Goal: Task Accomplishment & Management: Manage account settings

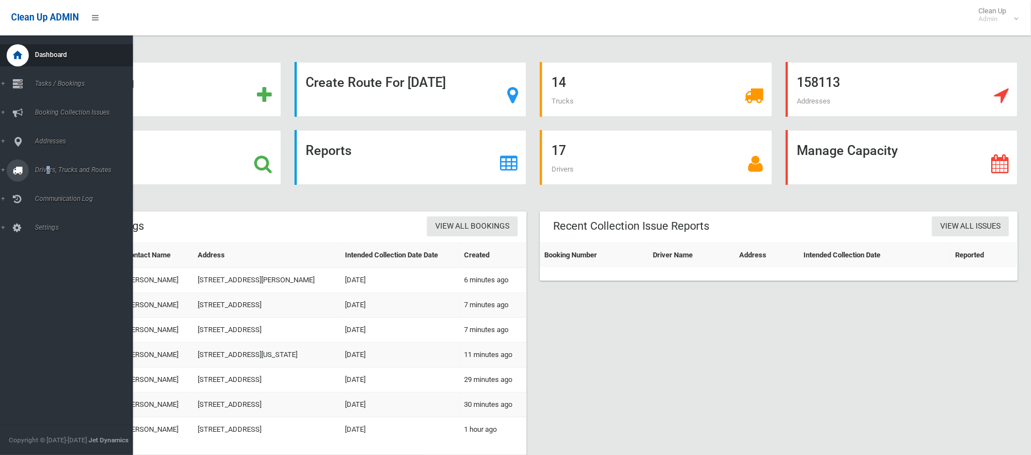
click at [45, 170] on span "Drivers, Trucks and Routes" at bounding box center [82, 170] width 101 height 8
click at [75, 222] on span "Driver Rostering / Shifts" at bounding box center [78, 220] width 92 height 8
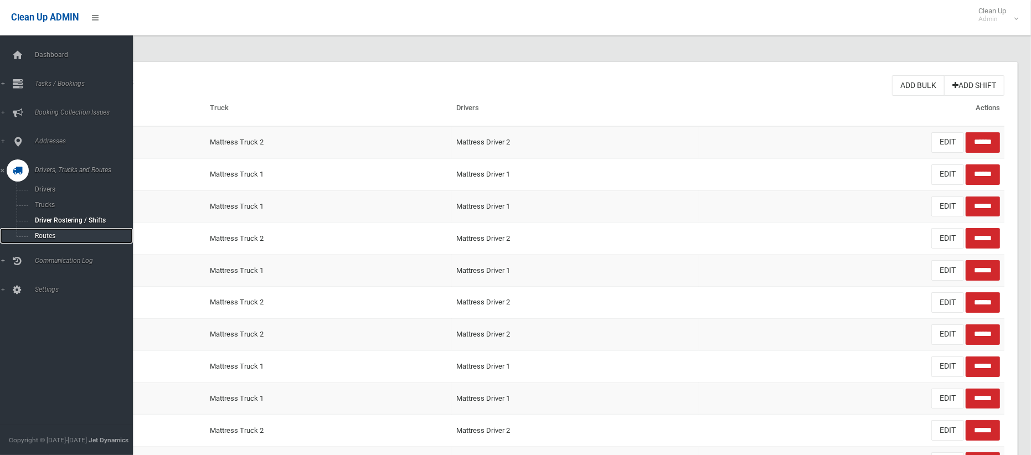
click at [39, 236] on span "Routes" at bounding box center [78, 236] width 92 height 8
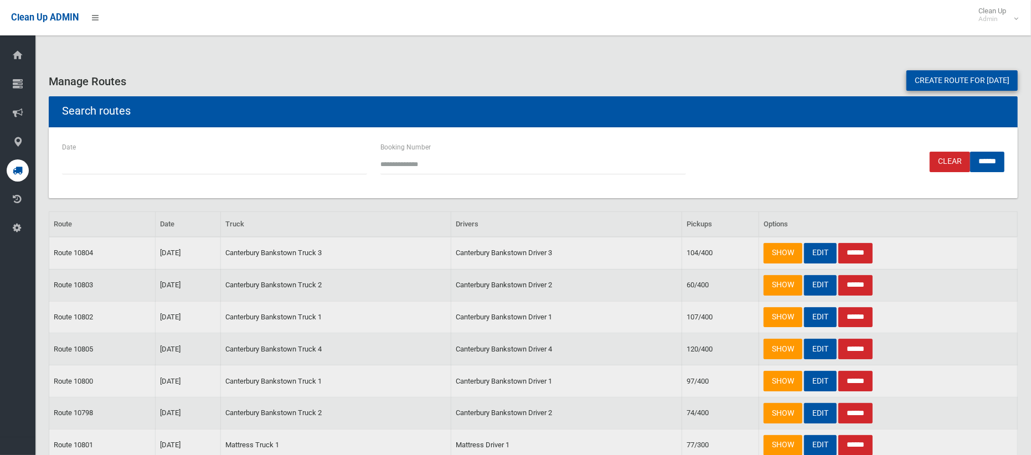
click at [960, 87] on link "Create route for [DATE]" at bounding box center [961, 80] width 111 height 20
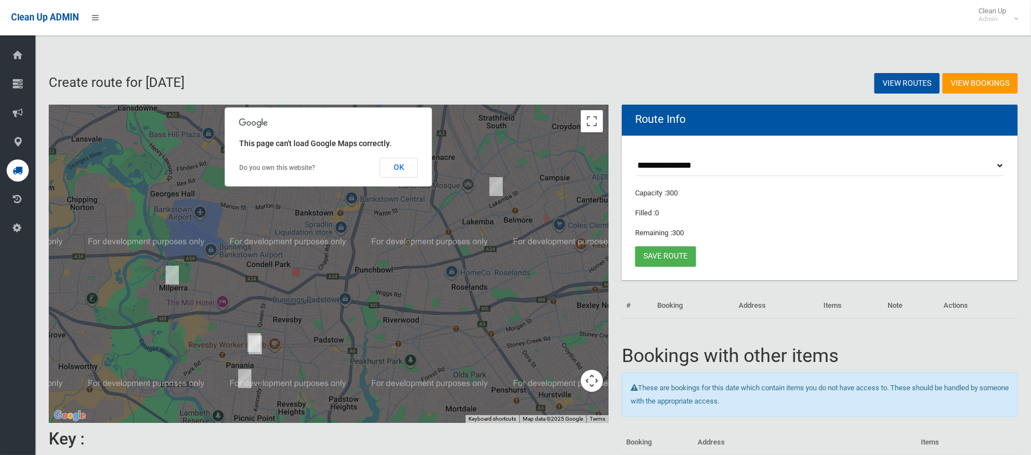
click at [391, 159] on button "OK" at bounding box center [399, 168] width 38 height 20
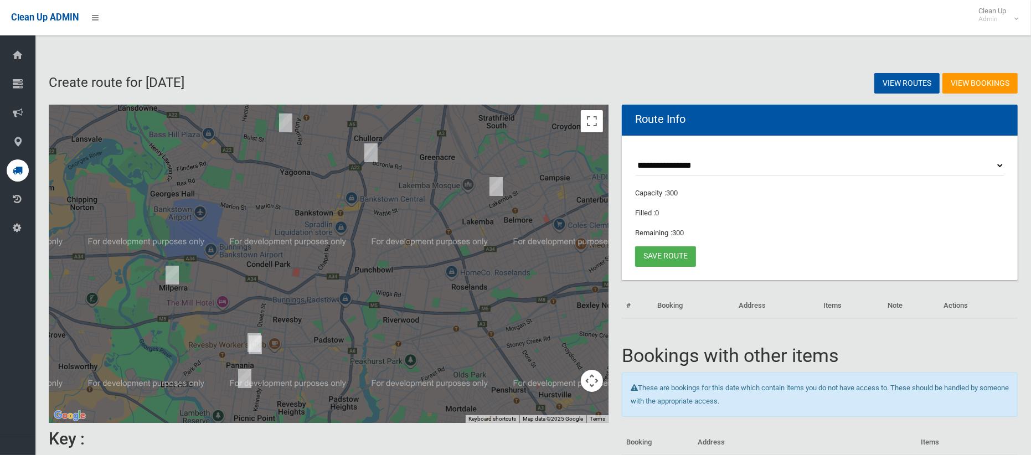
click at [701, 170] on select "**********" at bounding box center [819, 166] width 369 height 20
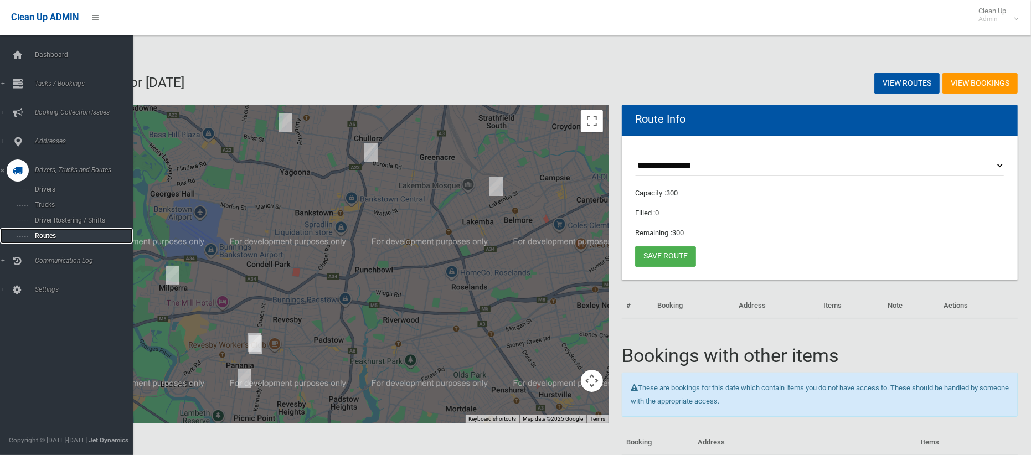
click at [49, 233] on span "Routes" at bounding box center [78, 236] width 92 height 8
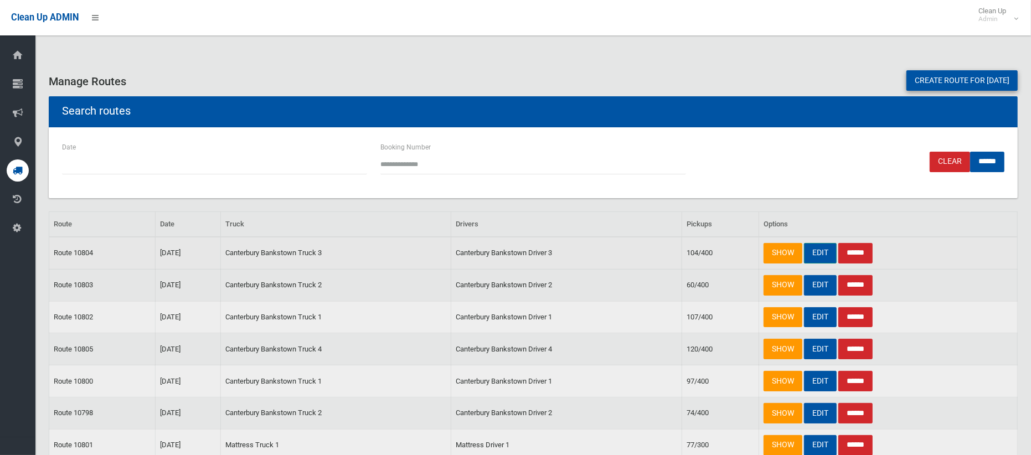
click at [826, 256] on link "EDIT" at bounding box center [820, 253] width 33 height 20
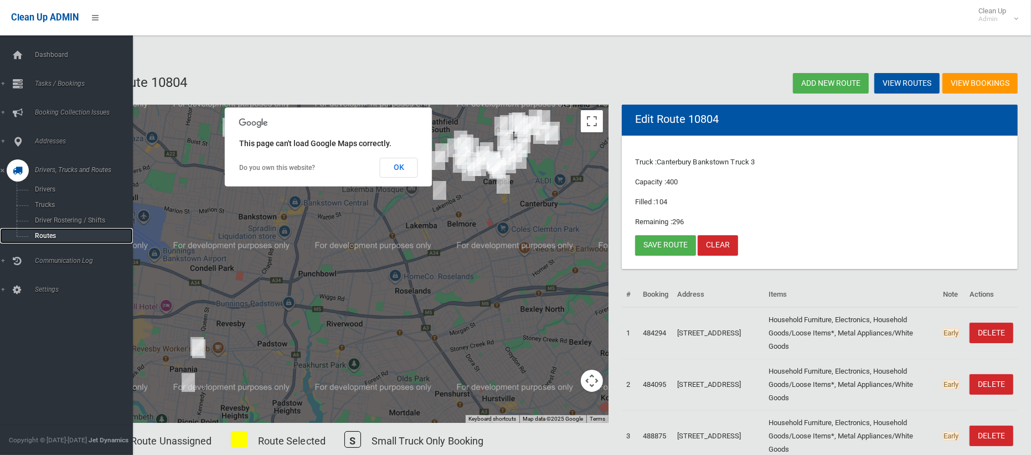
click at [51, 232] on span "Routes" at bounding box center [78, 236] width 92 height 8
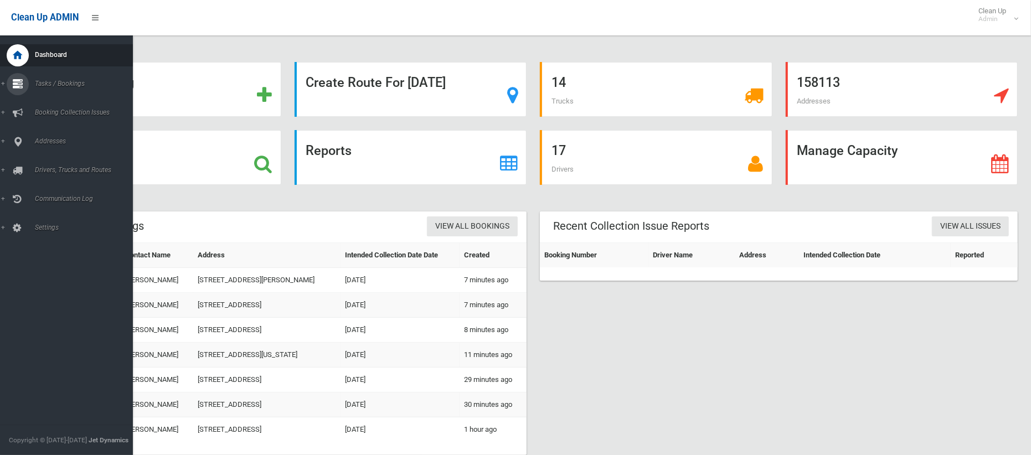
click at [48, 76] on link "Tasks / Bookings" at bounding box center [66, 84] width 133 height 22
click at [59, 163] on span "Search" at bounding box center [78, 165] width 92 height 8
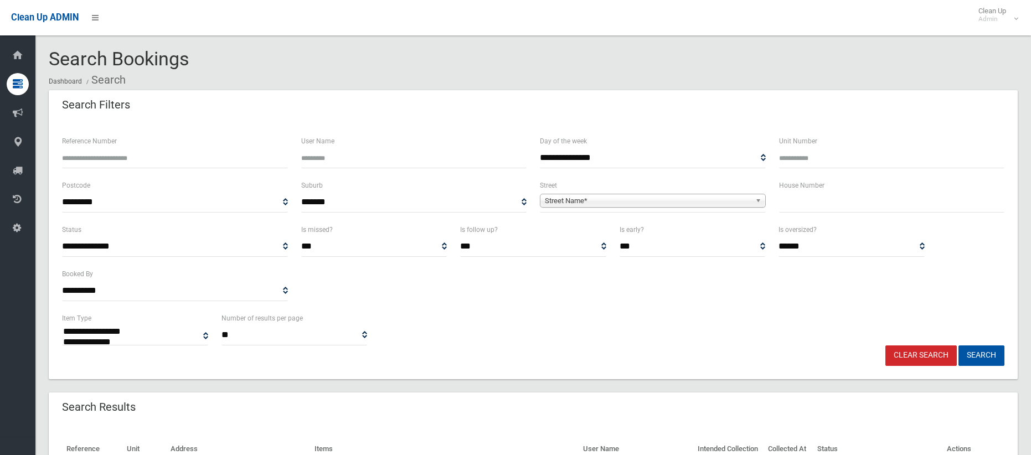
select select
click at [795, 202] on input "text" at bounding box center [892, 202] width 226 height 20
type input "*"
click at [636, 202] on span "Street Name*" at bounding box center [648, 200] width 206 height 13
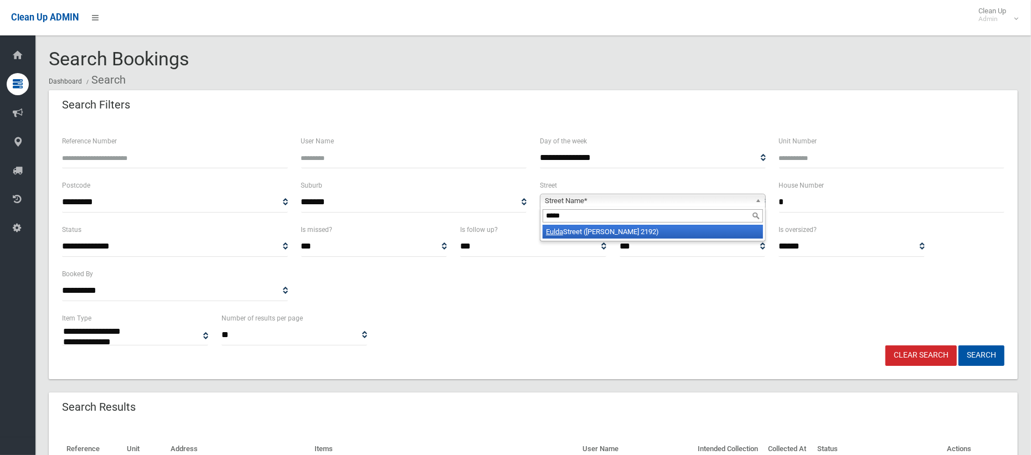
type input "*****"
click at [604, 227] on li "Eulda Street (BELMORE 2192)" at bounding box center [652, 232] width 220 height 14
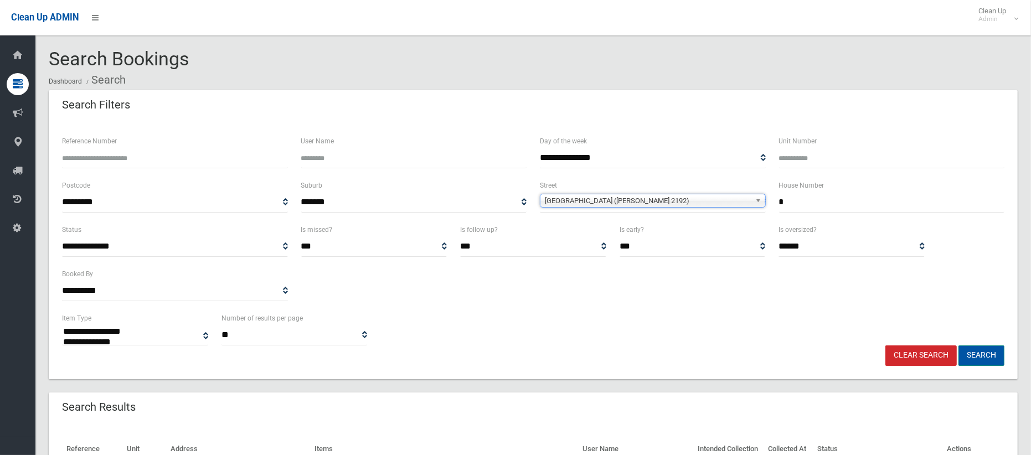
click at [984, 363] on button "Search" at bounding box center [981, 355] width 46 height 20
select select
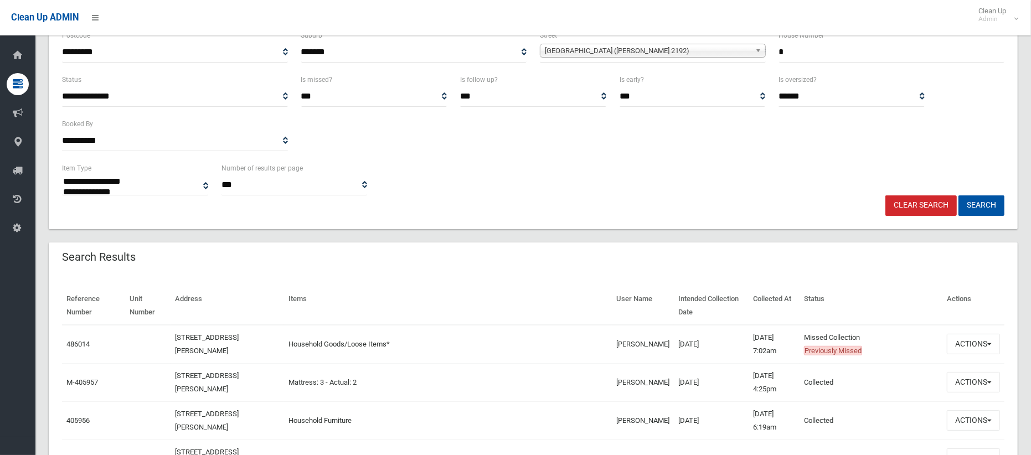
scroll to position [152, 0]
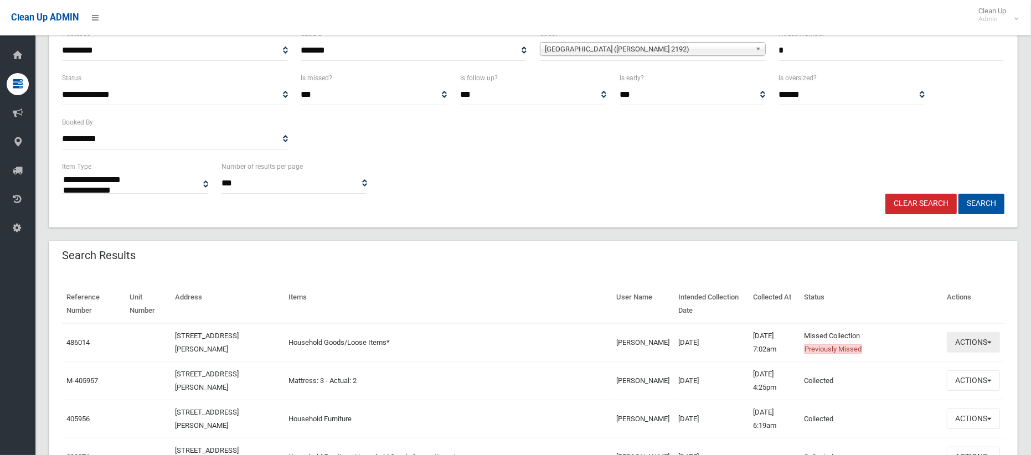
click at [964, 343] on button "Actions" at bounding box center [972, 342] width 53 height 20
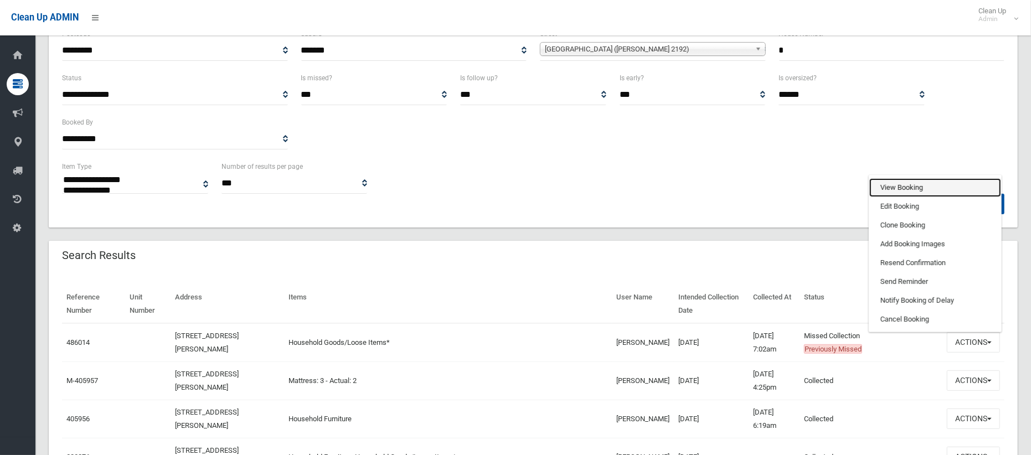
click at [895, 188] on link "View Booking" at bounding box center [935, 187] width 132 height 19
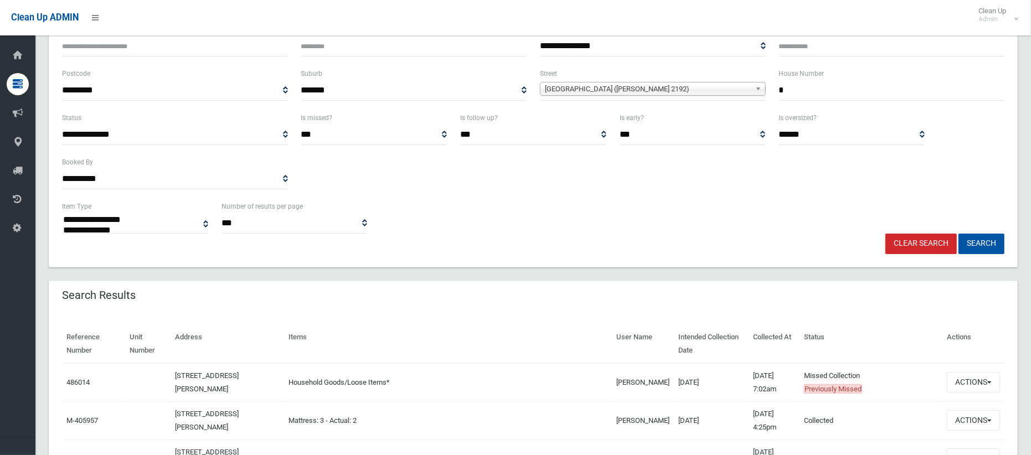
scroll to position [96, 0]
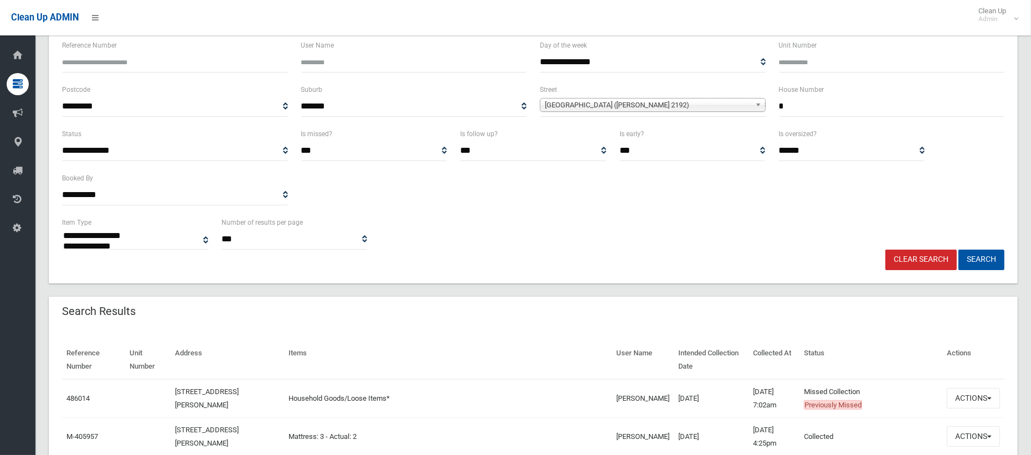
drag, startPoint x: 788, startPoint y: 108, endPoint x: 717, endPoint y: 108, distance: 71.4
click at [713, 111] on div "**********" at bounding box center [532, 105] width 955 height 44
type input "***"
click at [615, 110] on span "Eulda Street (BELMORE 2192)" at bounding box center [648, 105] width 206 height 13
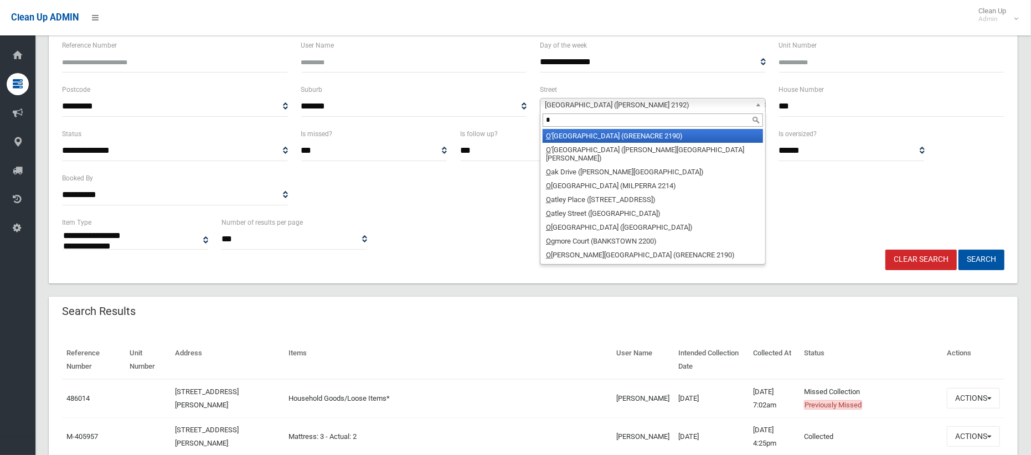
type input "*"
click at [603, 137] on li "O 'Donnell Avenue (GREENACRE 2190)" at bounding box center [652, 136] width 220 height 14
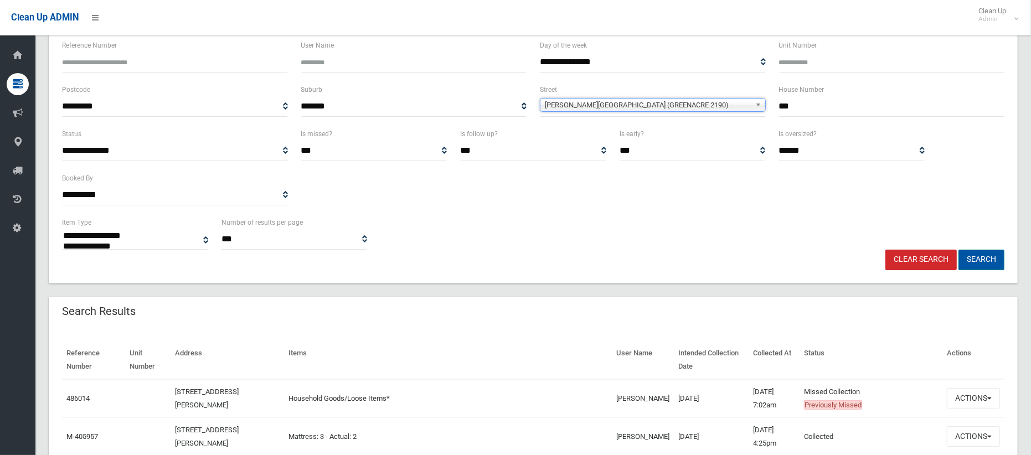
click at [982, 255] on button "Search" at bounding box center [981, 260] width 46 height 20
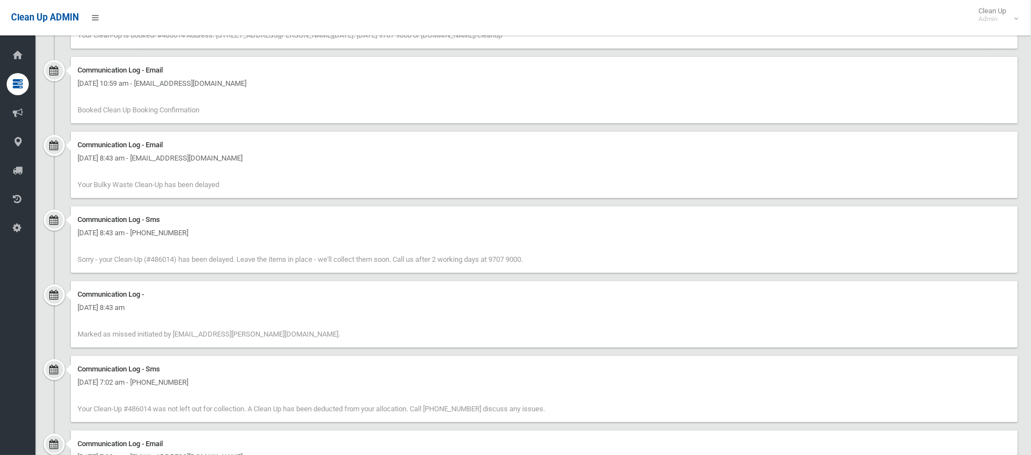
scroll to position [997, 0]
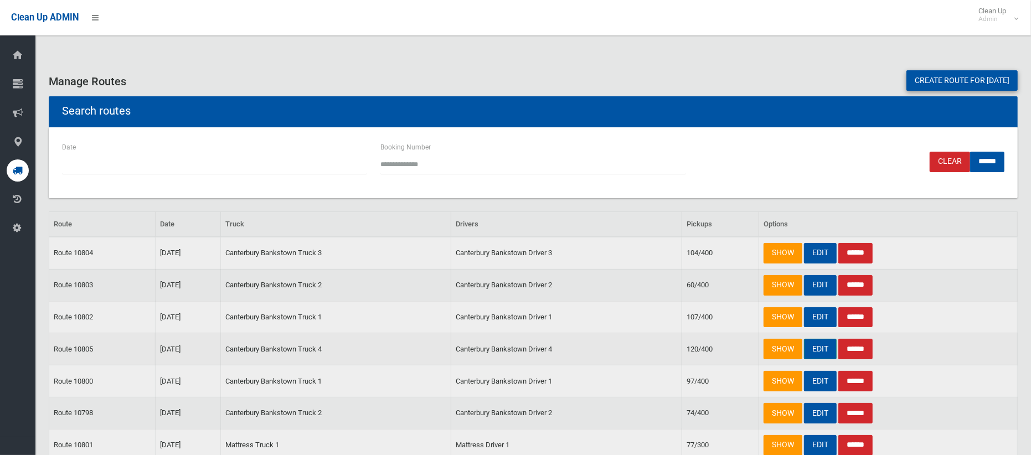
click at [813, 349] on link "EDIT" at bounding box center [820, 349] width 33 height 20
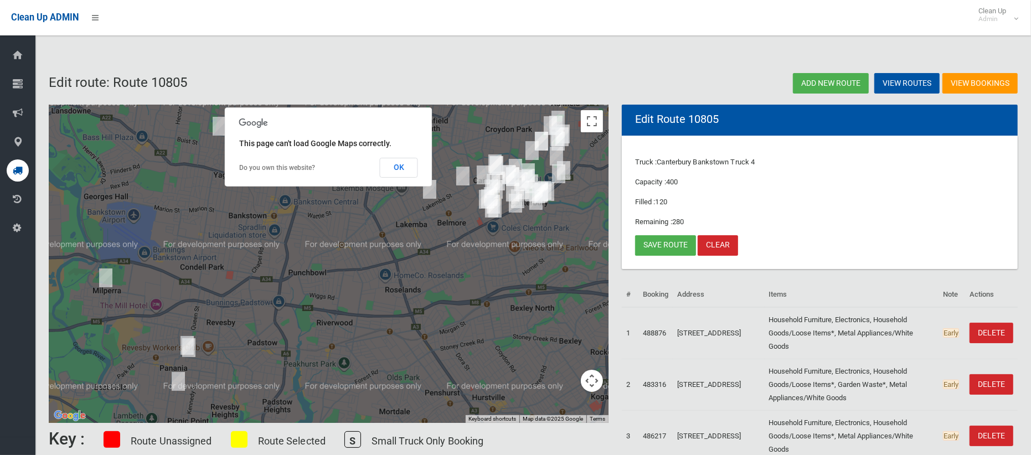
click at [431, 195] on img "2 Eulda Street, BELMORE NSW 2192" at bounding box center [429, 189] width 22 height 28
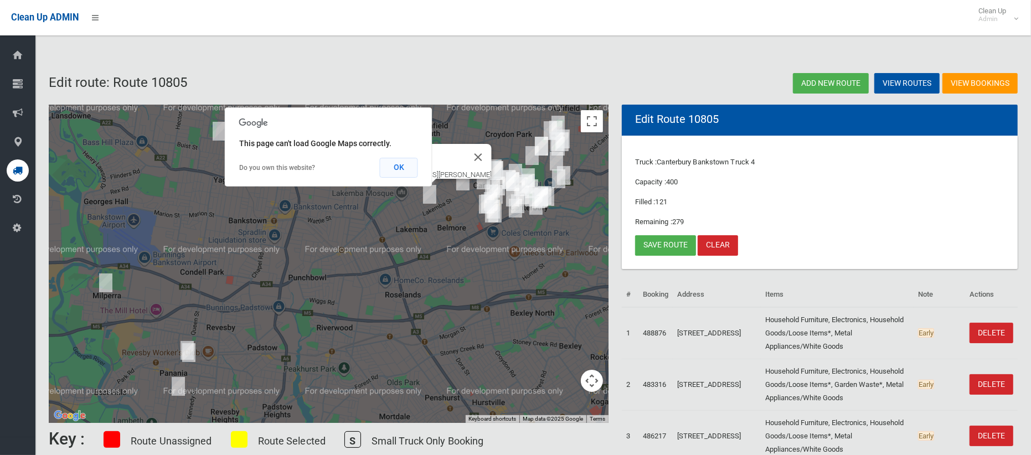
click at [394, 172] on button "OK" at bounding box center [399, 168] width 38 height 20
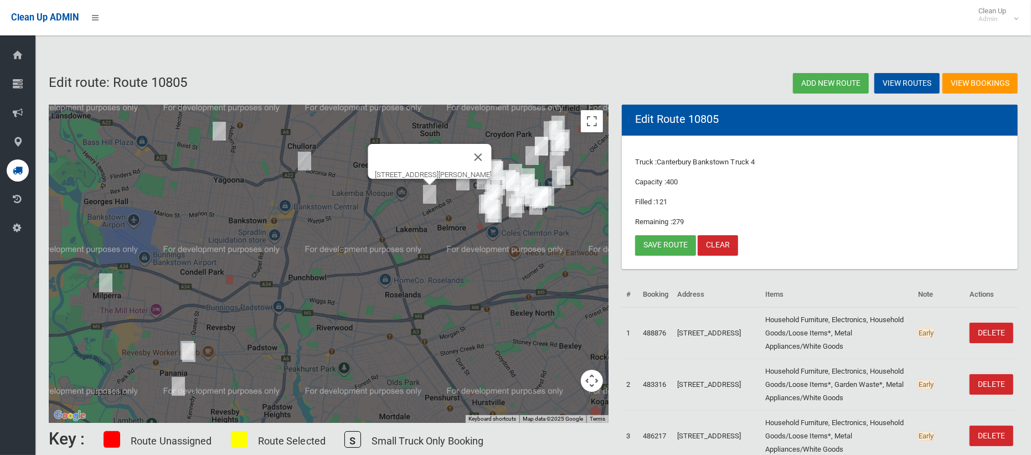
click at [303, 160] on img "19A ODonnell Avenue, GREENACRE NSW 2190" at bounding box center [304, 161] width 22 height 28
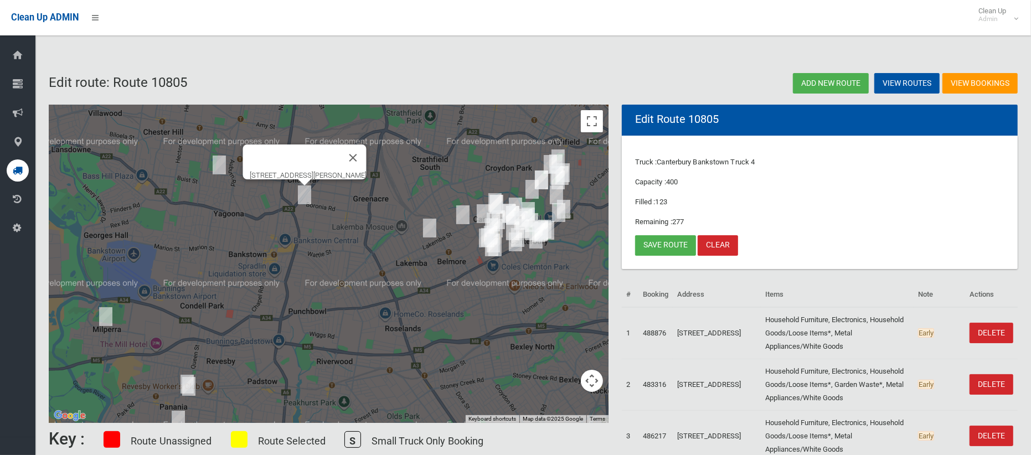
drag, startPoint x: 376, startPoint y: 151, endPoint x: 363, endPoint y: 151, distance: 13.3
click at [366, 151] on button "Close" at bounding box center [353, 157] width 27 height 27
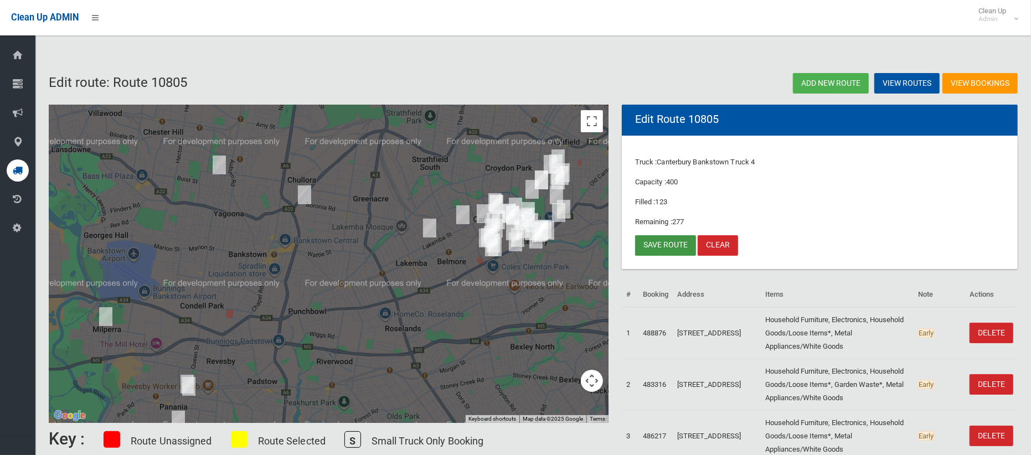
click at [667, 245] on link "Save route" at bounding box center [665, 245] width 61 height 20
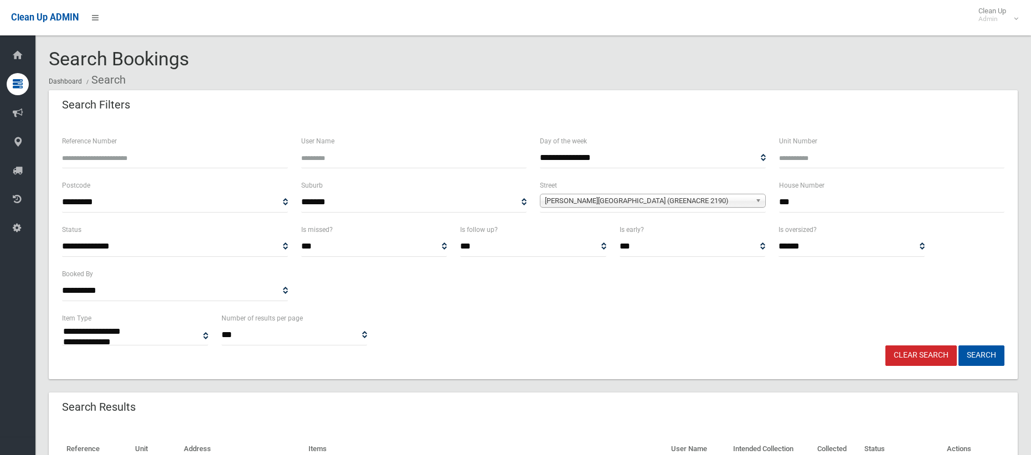
select select
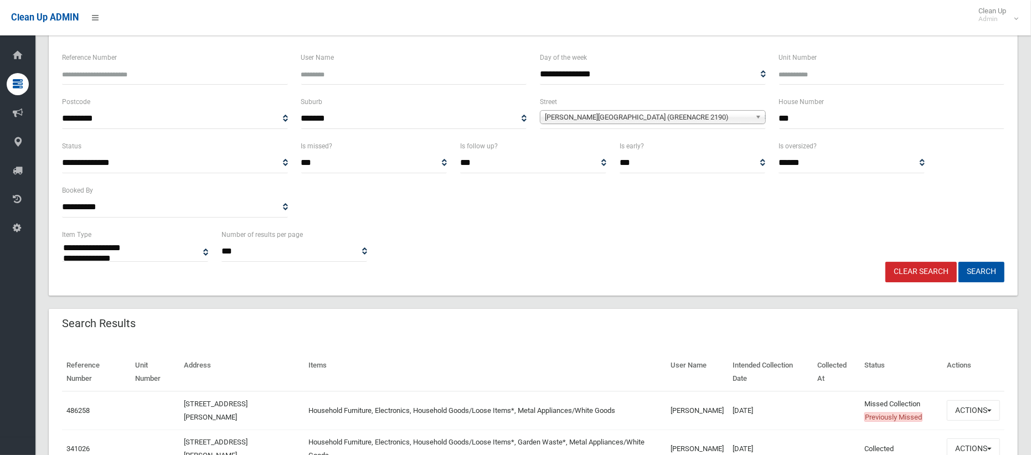
scroll to position [110, 0]
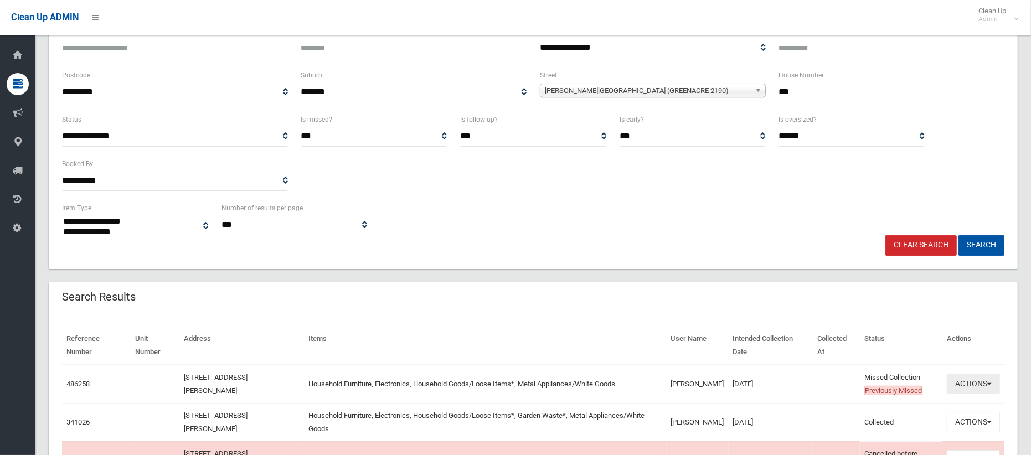
click at [961, 382] on button "Actions" at bounding box center [972, 384] width 53 height 20
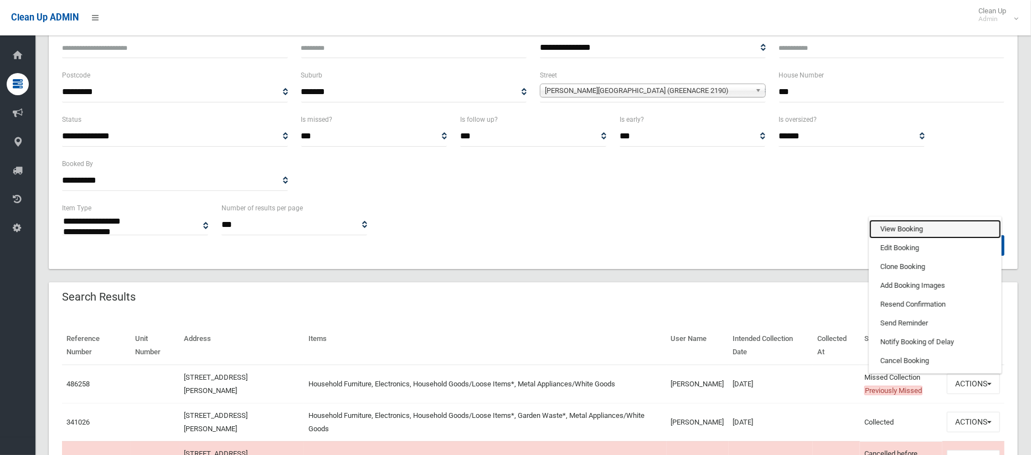
click at [913, 234] on link "View Booking" at bounding box center [935, 229] width 132 height 19
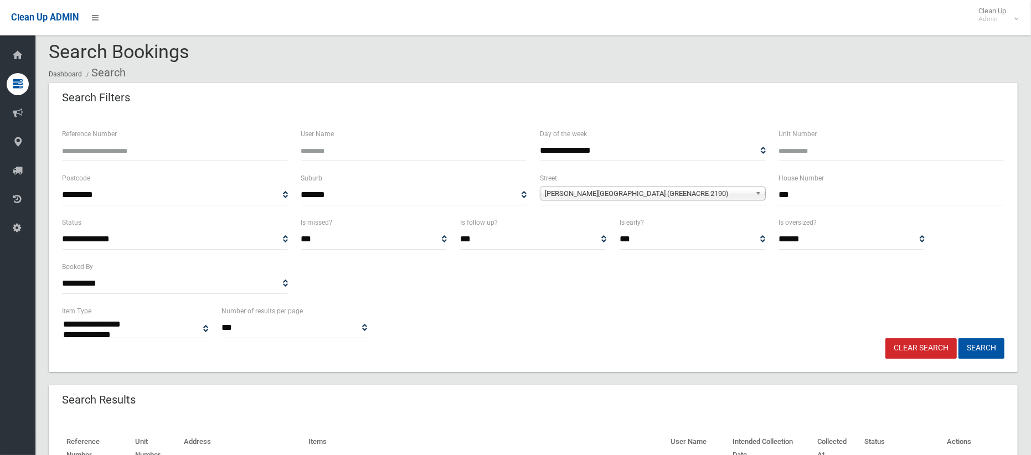
scroll to position [0, 0]
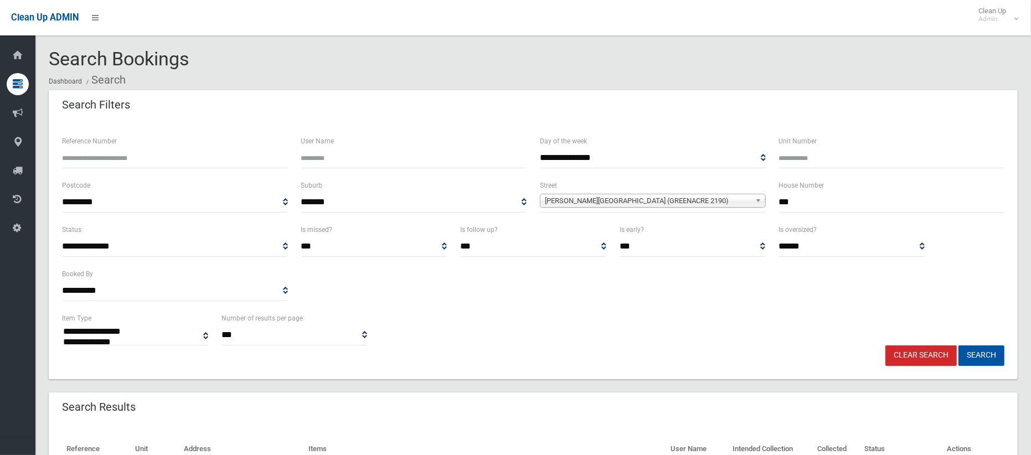
drag, startPoint x: 797, startPoint y: 202, endPoint x: 752, endPoint y: 205, distance: 45.0
click at [753, 205] on div "**********" at bounding box center [532, 201] width 955 height 44
type input "***"
click at [650, 199] on span "O'Donnell Avenue (GREENACRE 2190)" at bounding box center [648, 200] width 206 height 13
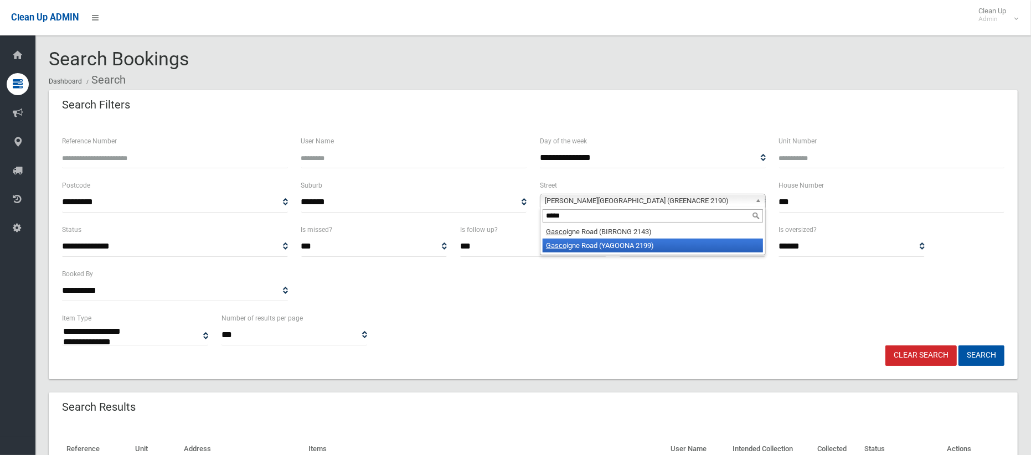
type input "*****"
click at [635, 248] on li "Gasco igne Road (YAGOONA 2199)" at bounding box center [652, 246] width 220 height 14
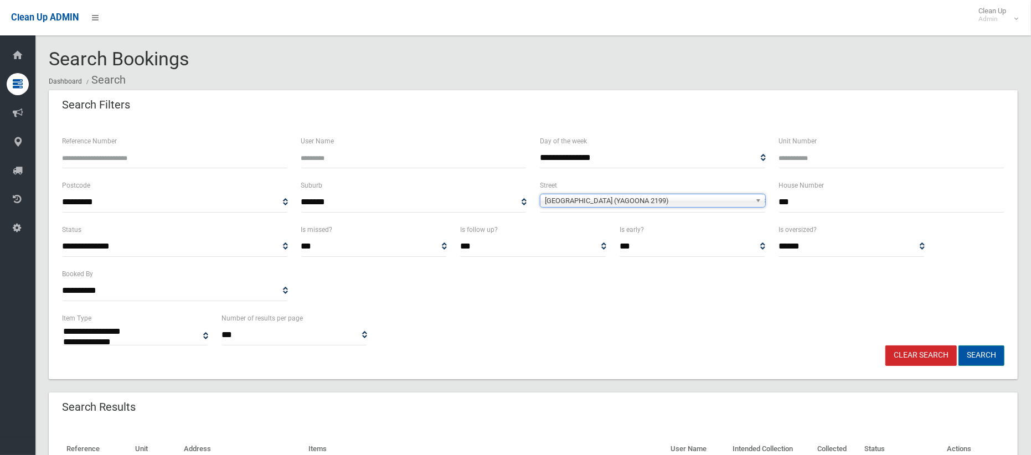
click at [984, 356] on button "Search" at bounding box center [981, 355] width 46 height 20
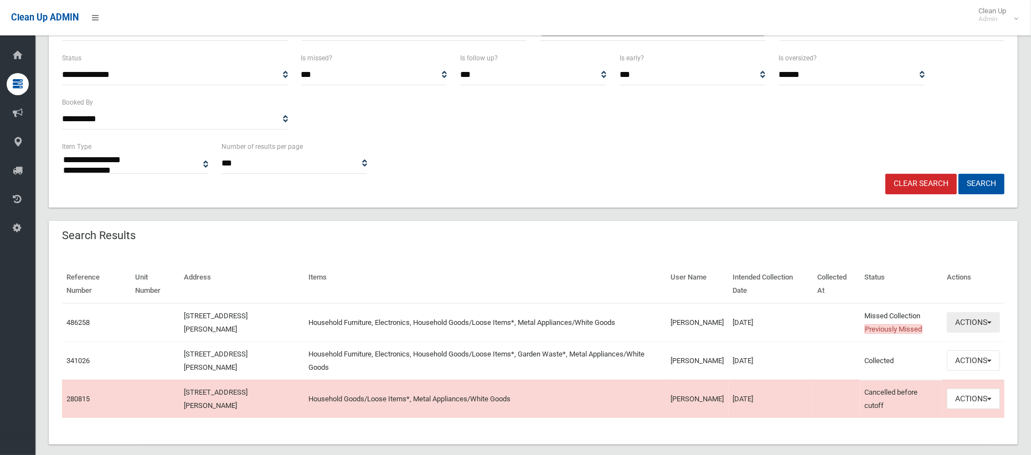
click at [961, 324] on button "Actions" at bounding box center [972, 322] width 53 height 20
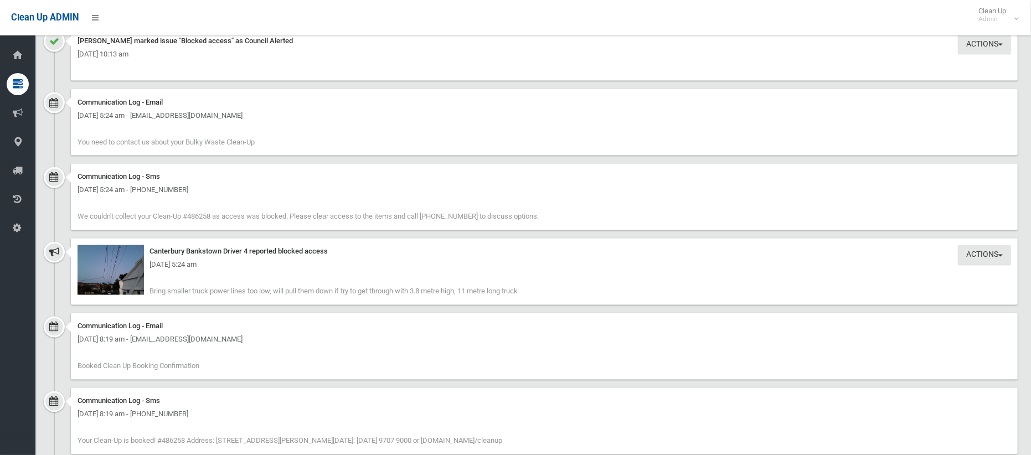
scroll to position [1595, 0]
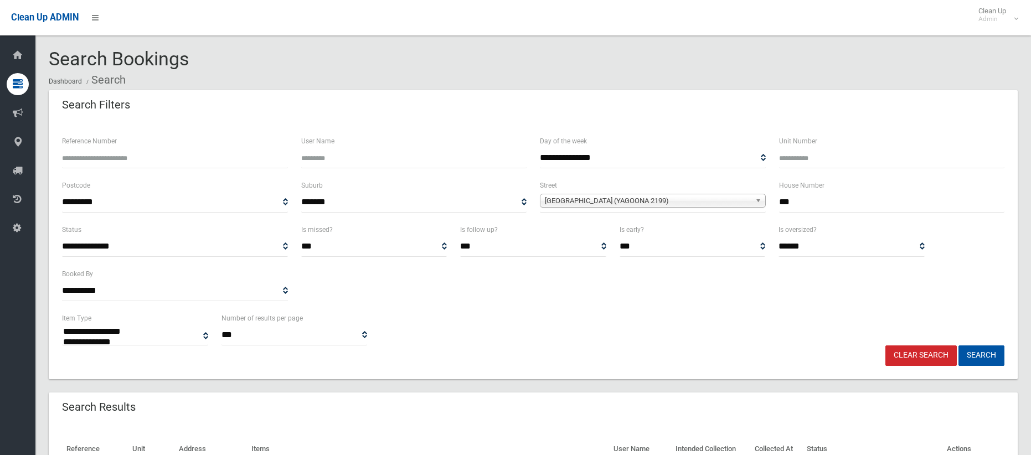
select select
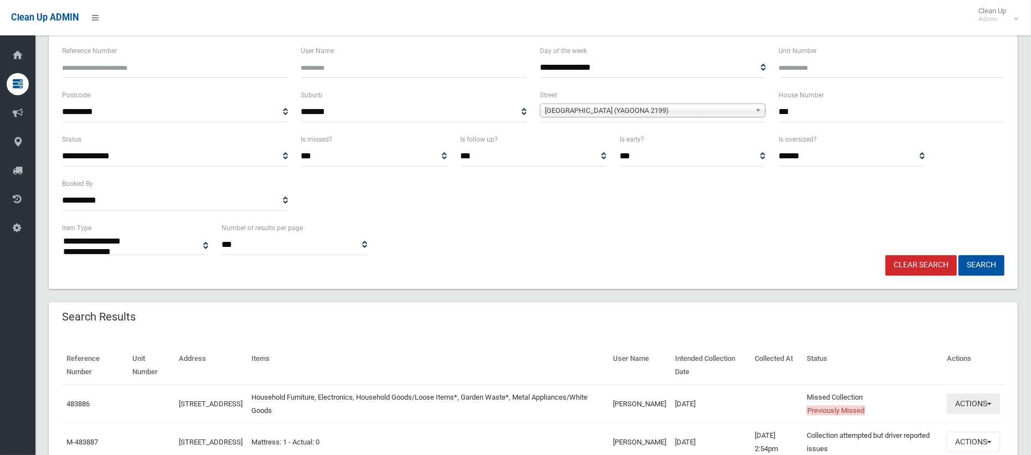
click at [966, 405] on button "Actions" at bounding box center [972, 404] width 53 height 20
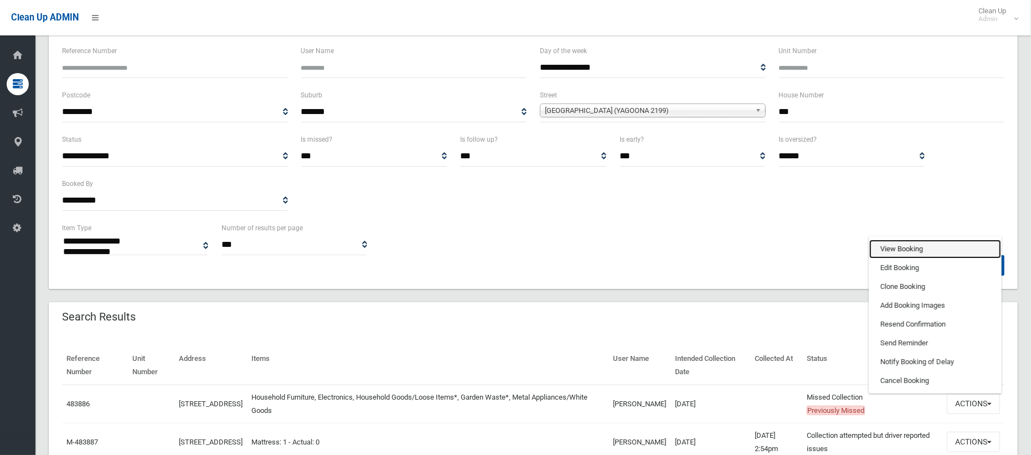
click at [900, 250] on link "View Booking" at bounding box center [935, 249] width 132 height 19
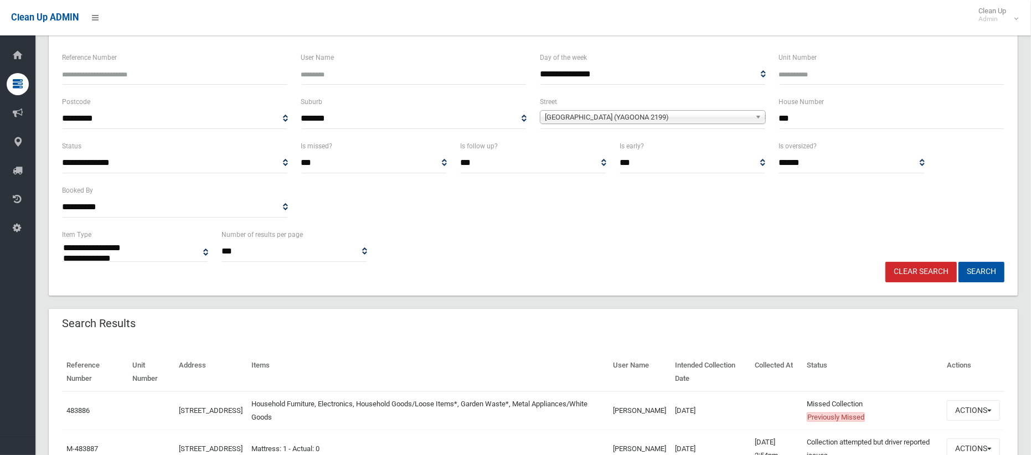
scroll to position [68, 0]
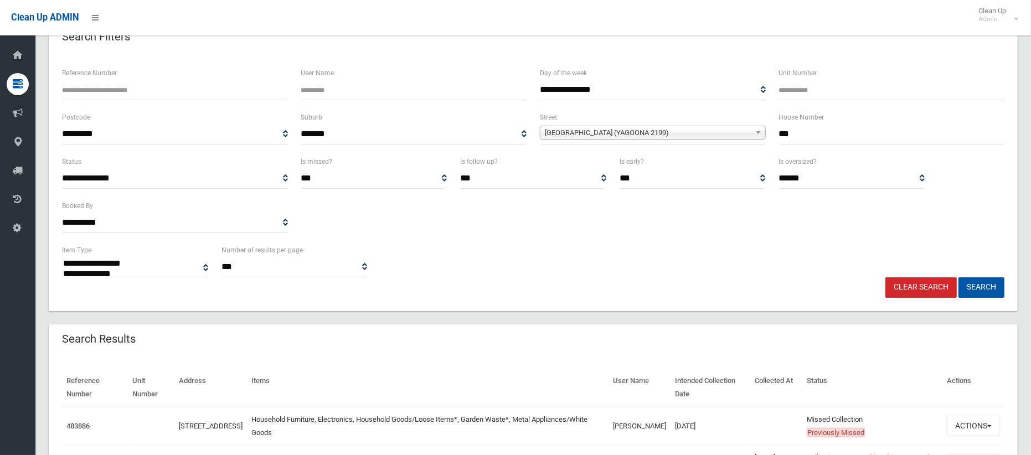
drag, startPoint x: 754, startPoint y: 143, endPoint x: 736, endPoint y: 142, distance: 17.7
click at [737, 142] on div "**********" at bounding box center [532, 133] width 955 height 44
type input "**"
click at [634, 132] on span "Gascoigne Road (YAGOONA 2199)" at bounding box center [648, 132] width 206 height 13
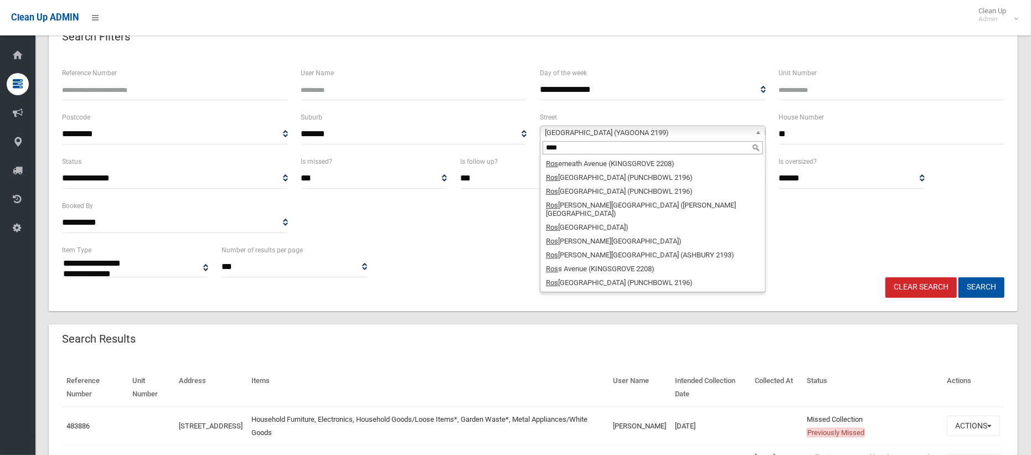
scroll to position [0, 0]
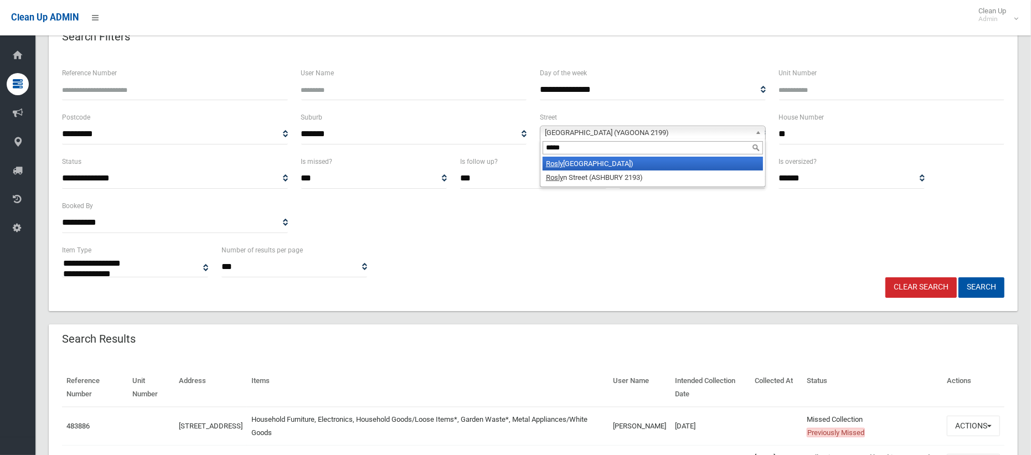
type input "*****"
click at [616, 164] on li "Rosly n Avenue (PANANIA 2213)" at bounding box center [652, 164] width 220 height 14
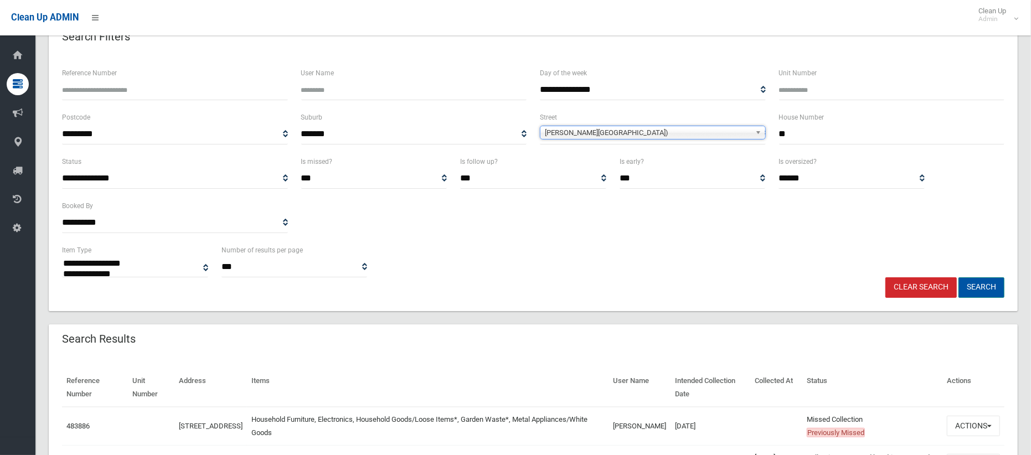
click at [995, 290] on button "Search" at bounding box center [981, 287] width 46 height 20
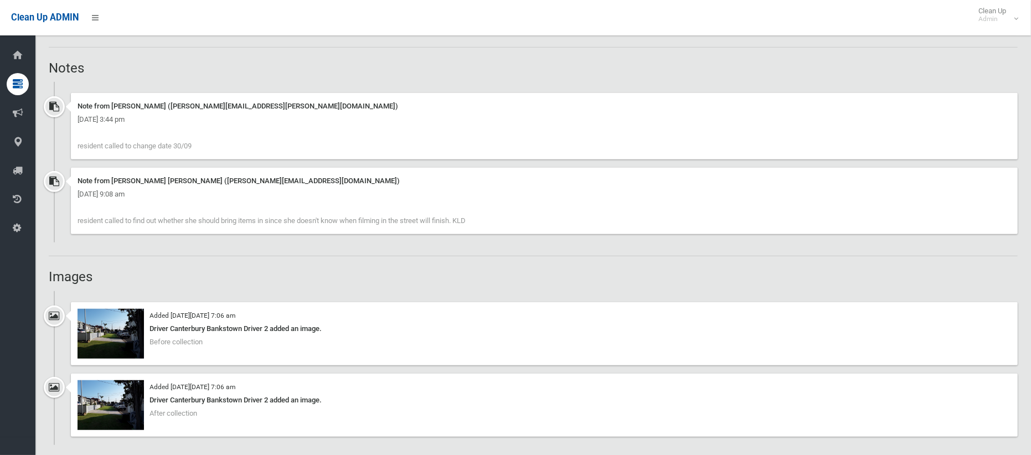
scroll to position [698, 0]
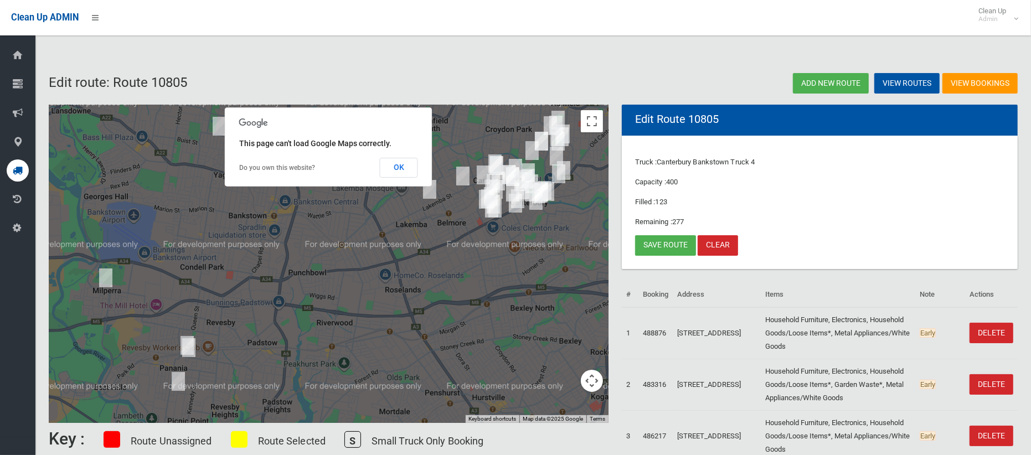
click at [17, 170] on icon at bounding box center [18, 170] width 10 height 22
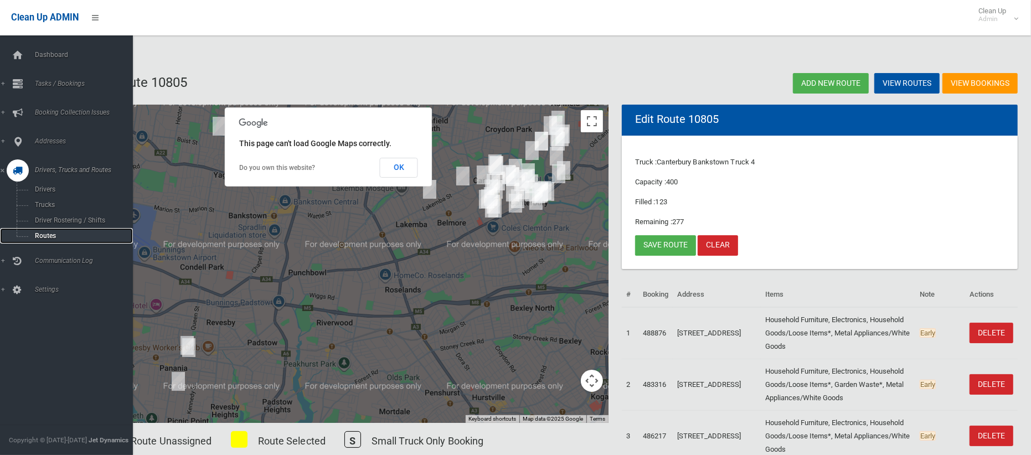
click at [48, 233] on span "Routes" at bounding box center [78, 236] width 92 height 8
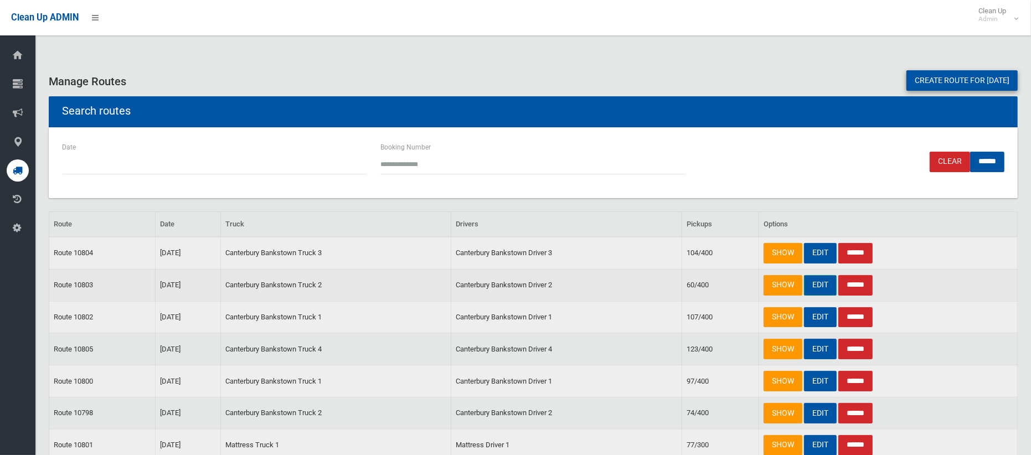
click at [820, 286] on link "EDIT" at bounding box center [820, 285] width 33 height 20
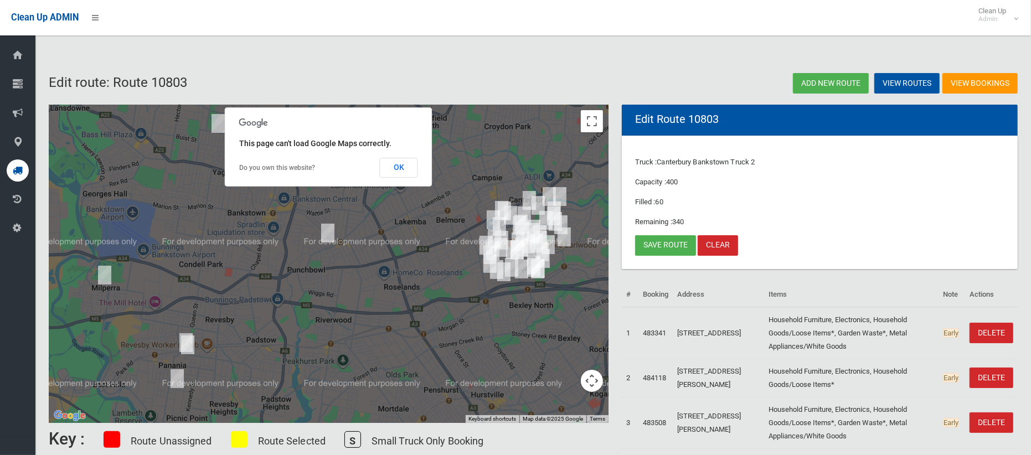
click at [215, 118] on img "166 Gascoigne Road, YAGOONA NSW 2199" at bounding box center [218, 124] width 22 height 28
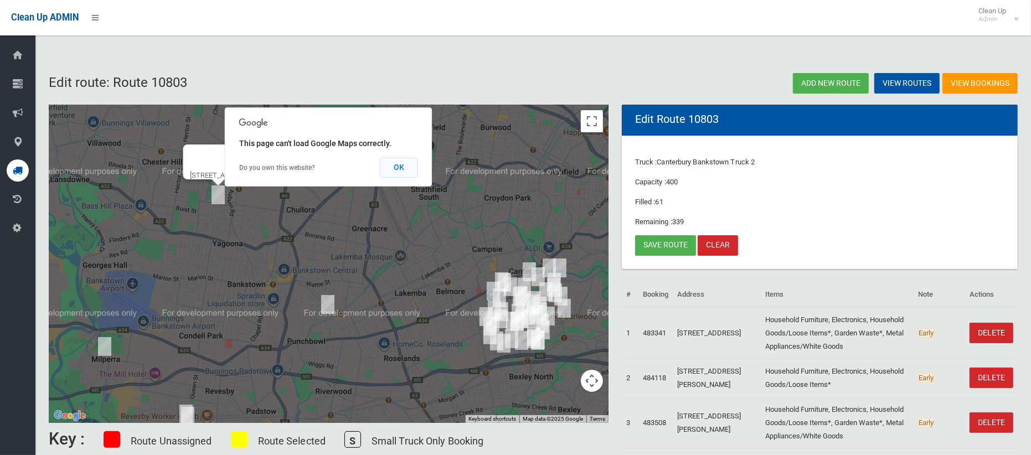
click at [391, 172] on button "OK" at bounding box center [399, 168] width 38 height 20
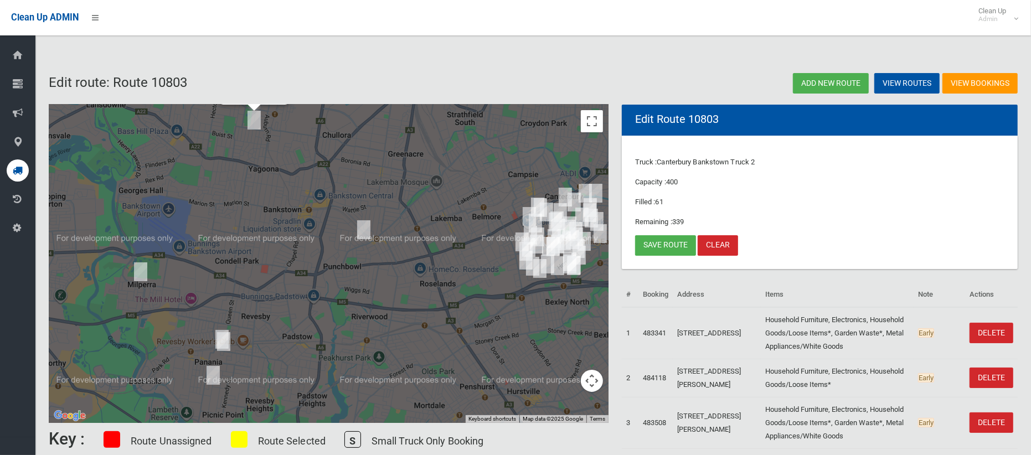
drag, startPoint x: 306, startPoint y: 214, endPoint x: 331, endPoint y: 161, distance: 58.7
click at [331, 161] on div "166 Gascoigne Road, YAGOONA NSW 2199" at bounding box center [329, 264] width 560 height 318
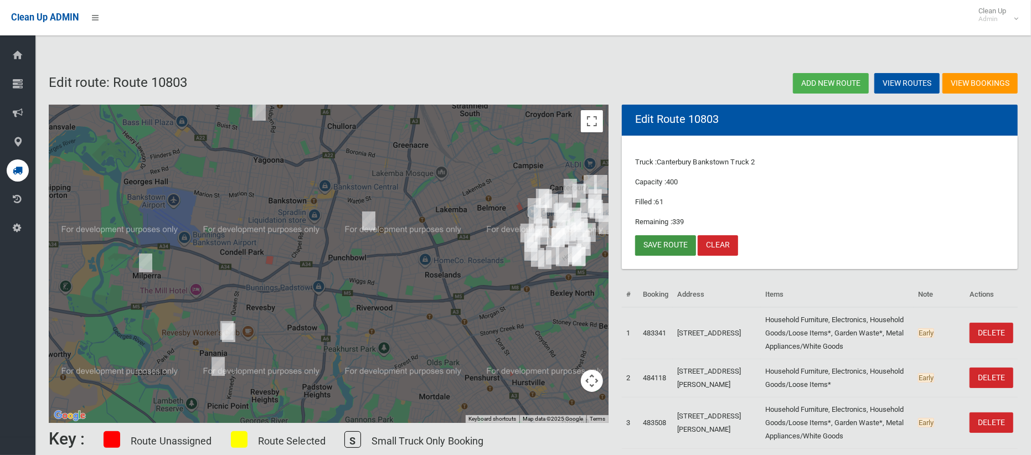
click at [650, 246] on link "Save route" at bounding box center [665, 245] width 61 height 20
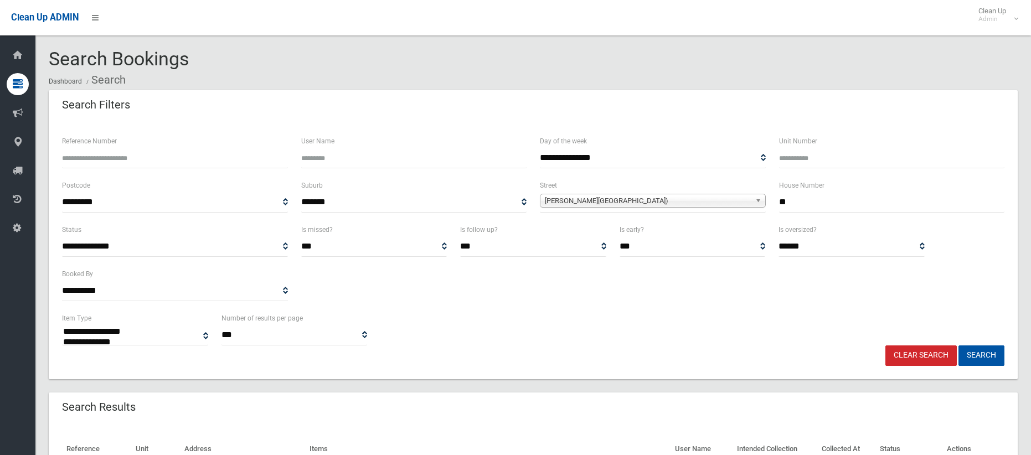
select select
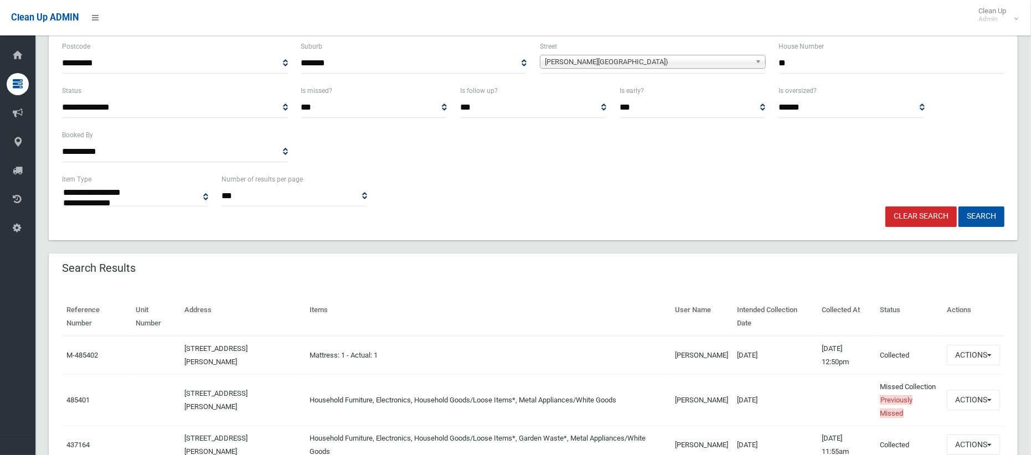
scroll to position [181, 0]
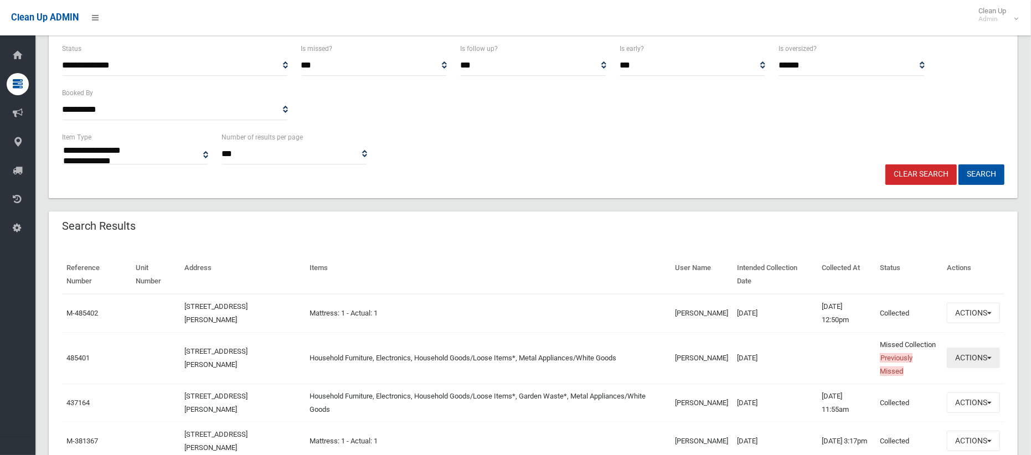
click at [957, 356] on button "Actions" at bounding box center [972, 358] width 53 height 20
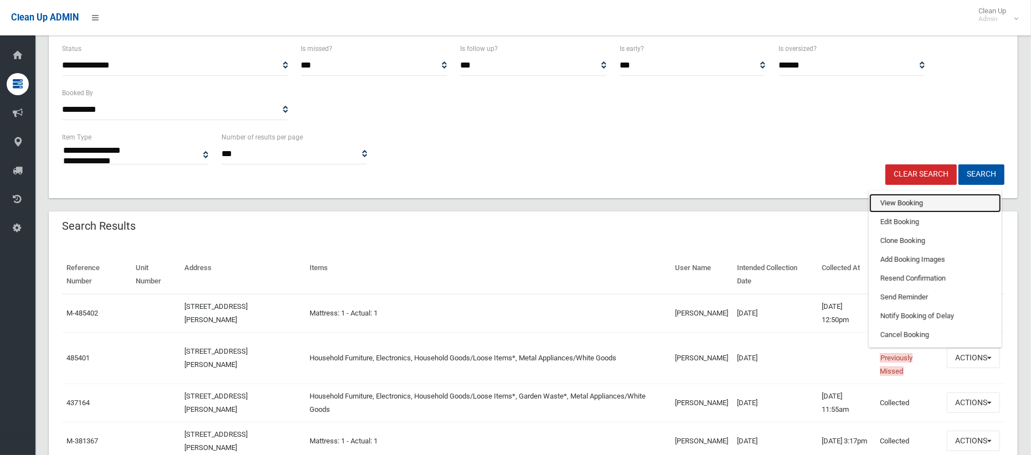
click at [898, 202] on link "View Booking" at bounding box center [935, 203] width 132 height 19
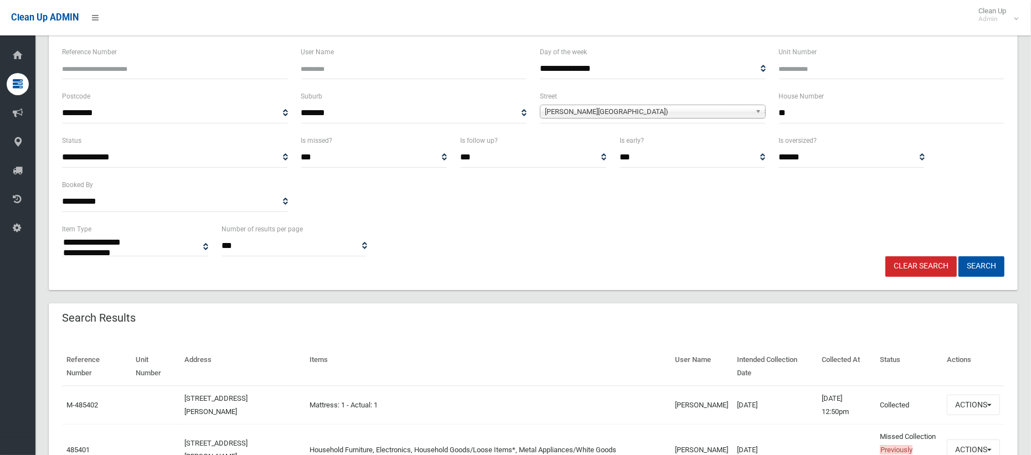
scroll to position [69, 0]
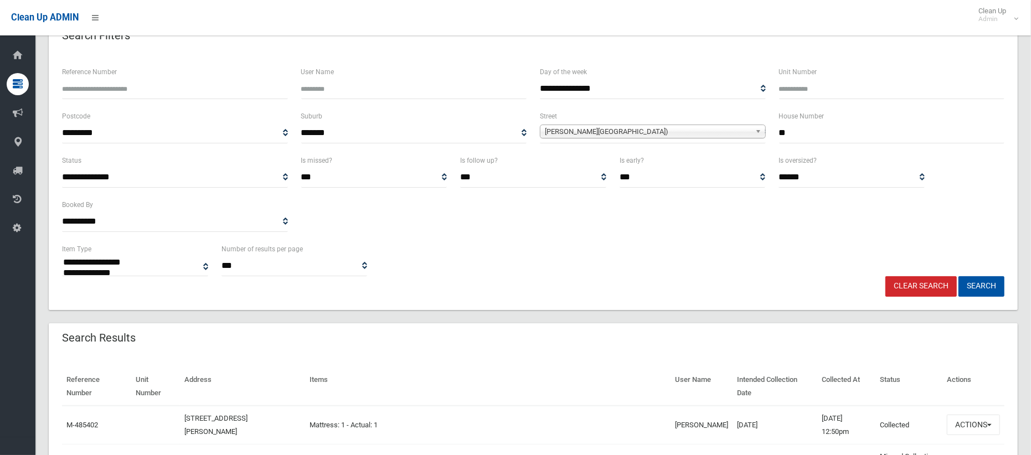
drag, startPoint x: 791, startPoint y: 132, endPoint x: 760, endPoint y: 132, distance: 31.6
click at [760, 133] on div "**********" at bounding box center [532, 132] width 955 height 44
type input "*"
click at [675, 132] on span "Roslyn Avenue (PANANIA 2213)" at bounding box center [648, 131] width 206 height 13
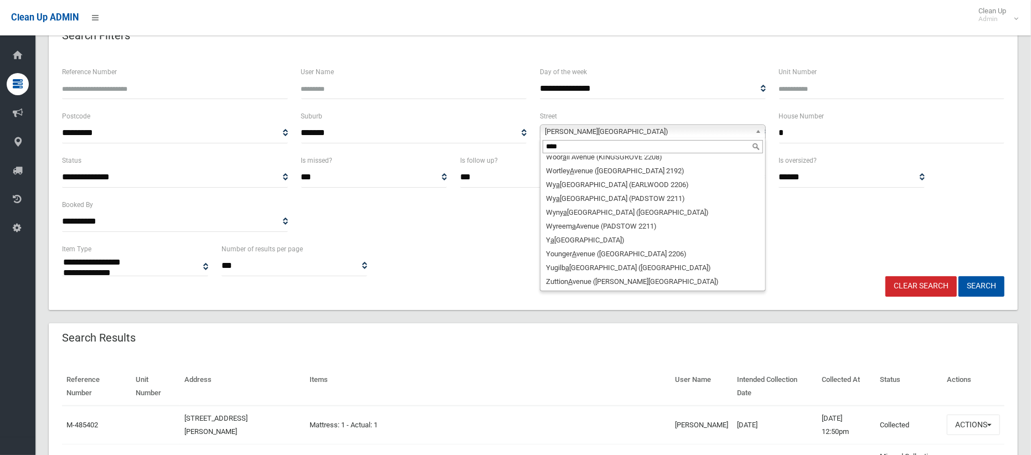
scroll to position [0, 0]
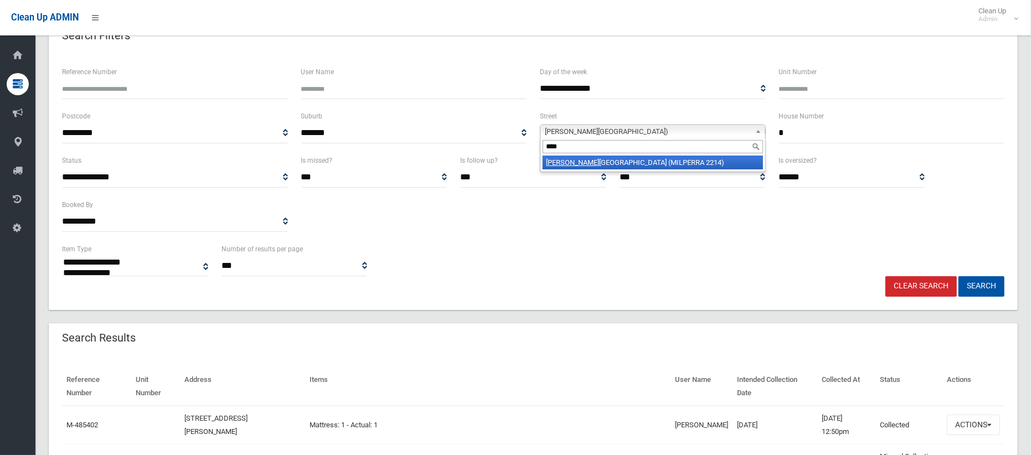
type input "****"
click at [695, 163] on li "Amie ns Avenue (MILPERRA 2214)" at bounding box center [652, 163] width 220 height 14
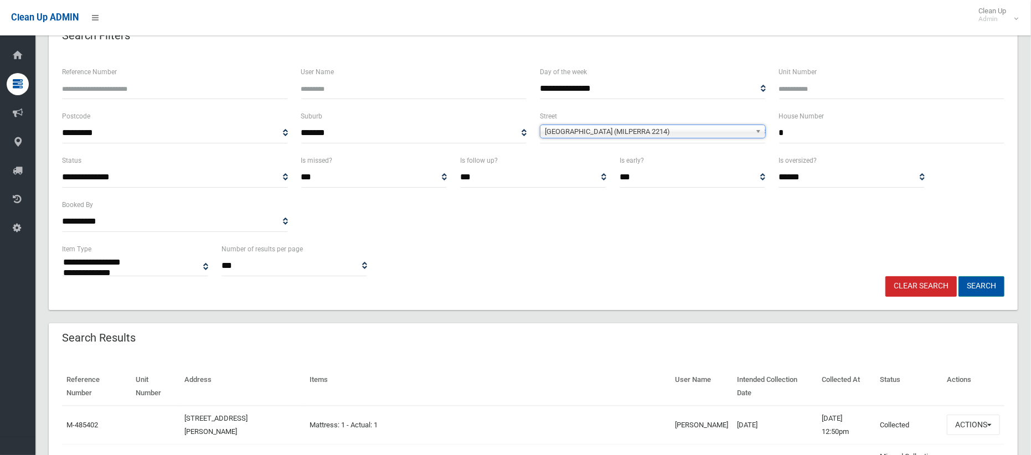
click at [975, 286] on button "Search" at bounding box center [981, 286] width 46 height 20
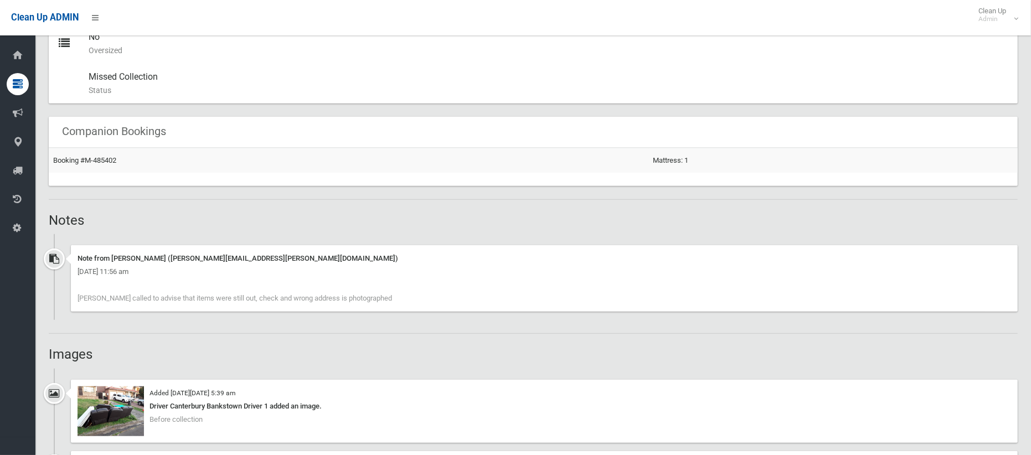
scroll to position [607, 0]
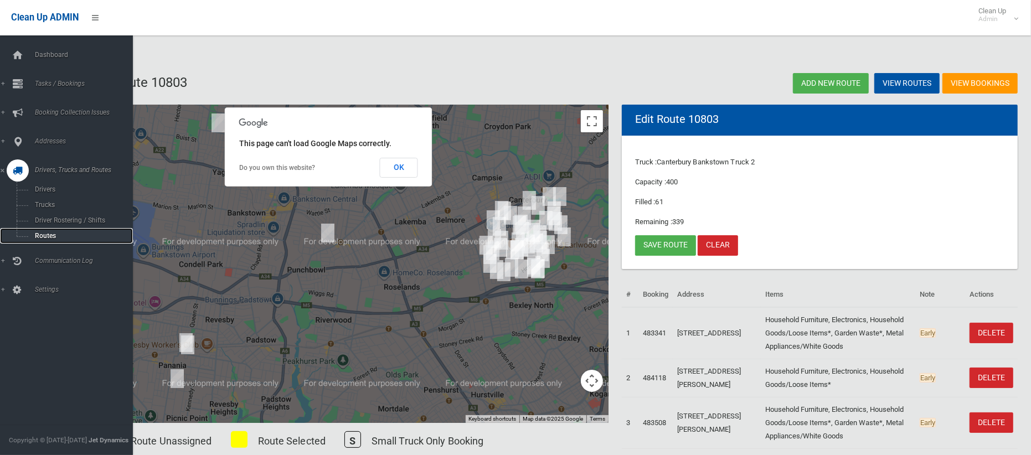
click at [51, 236] on span "Routes" at bounding box center [78, 236] width 92 height 8
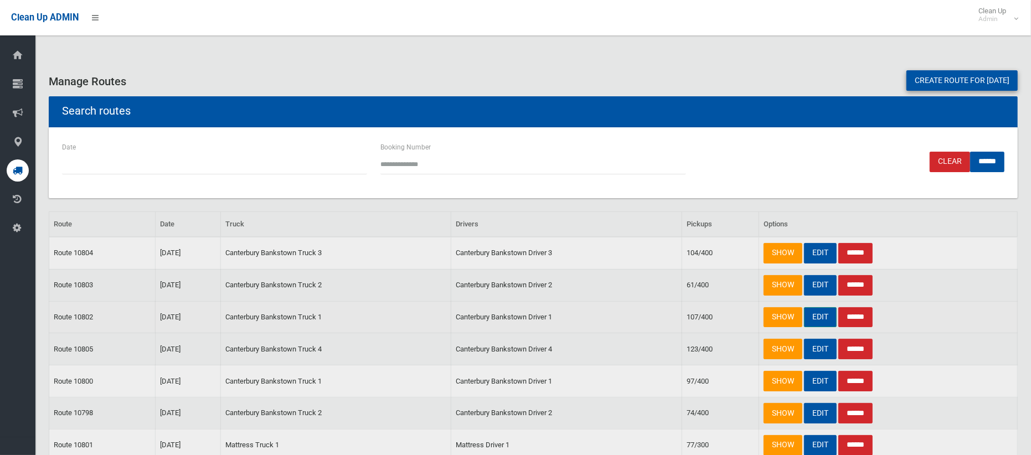
click at [818, 320] on link "EDIT" at bounding box center [820, 317] width 33 height 20
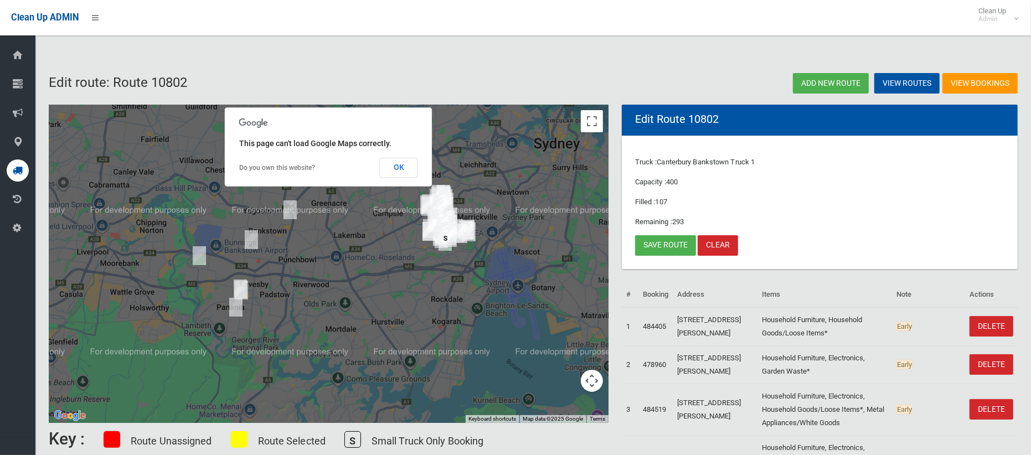
click at [244, 290] on img "11 Roslyn Avenue, PANANIA NSW 2213" at bounding box center [241, 290] width 22 height 28
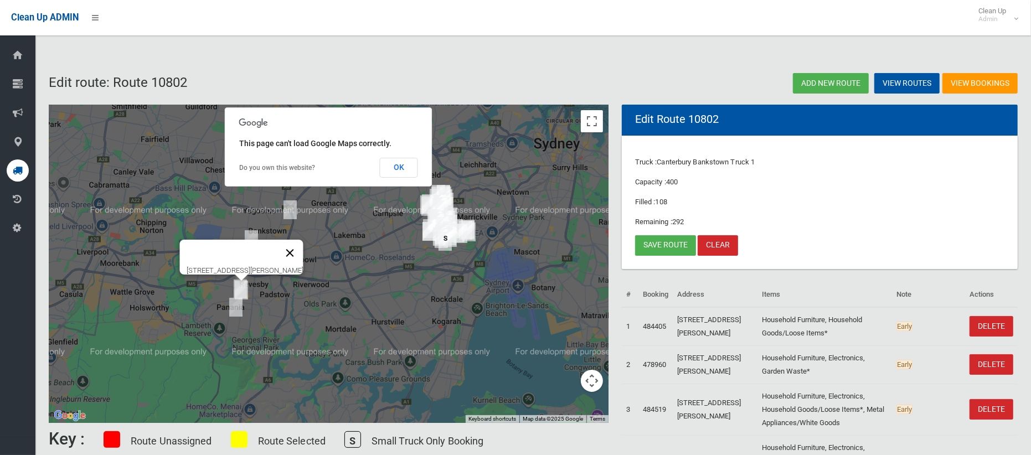
click at [303, 244] on button "Close" at bounding box center [290, 253] width 27 height 27
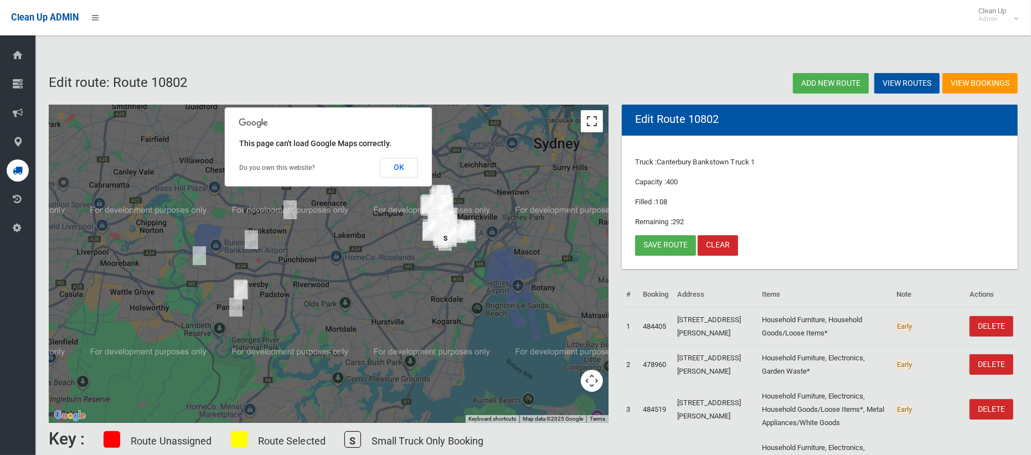
click at [597, 120] on button "Toggle fullscreen view" at bounding box center [592, 121] width 22 height 22
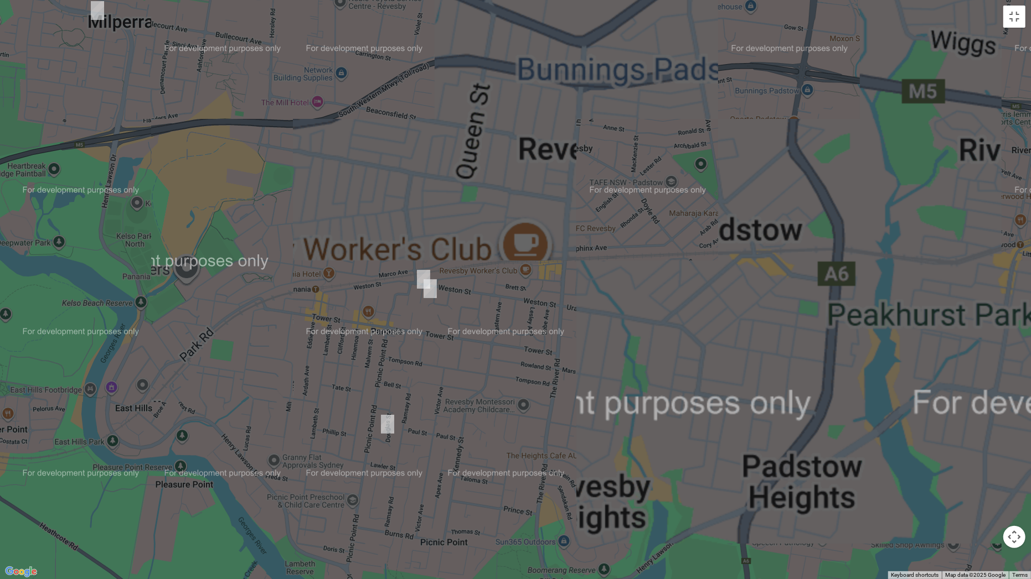
click at [418, 273] on img "2 Roslyn Avenue, PANANIA NSW 2213" at bounding box center [423, 280] width 22 height 28
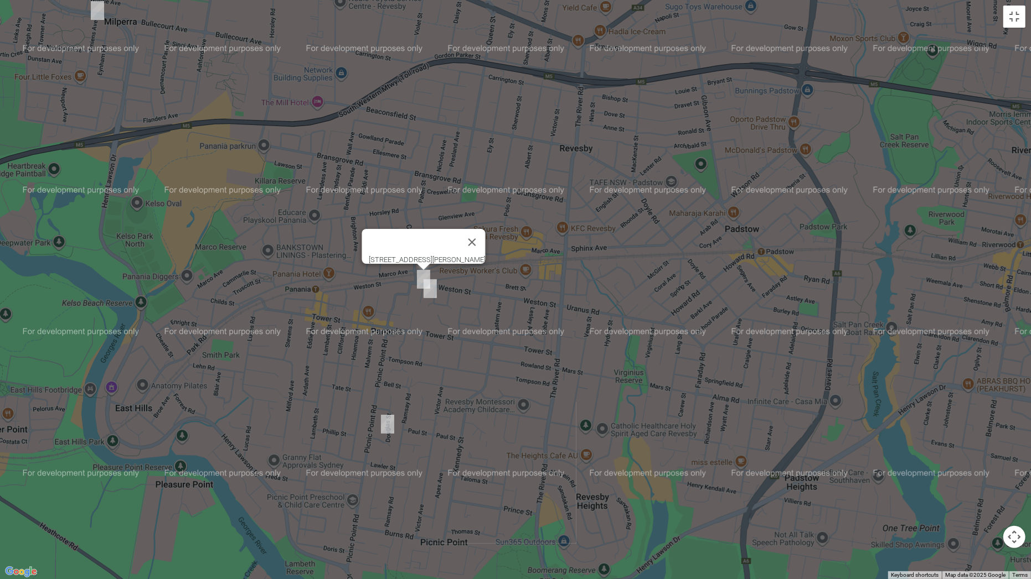
click at [384, 422] on img "44 Douglas Street, PANANIA NSW 2213" at bounding box center [387, 425] width 22 height 28
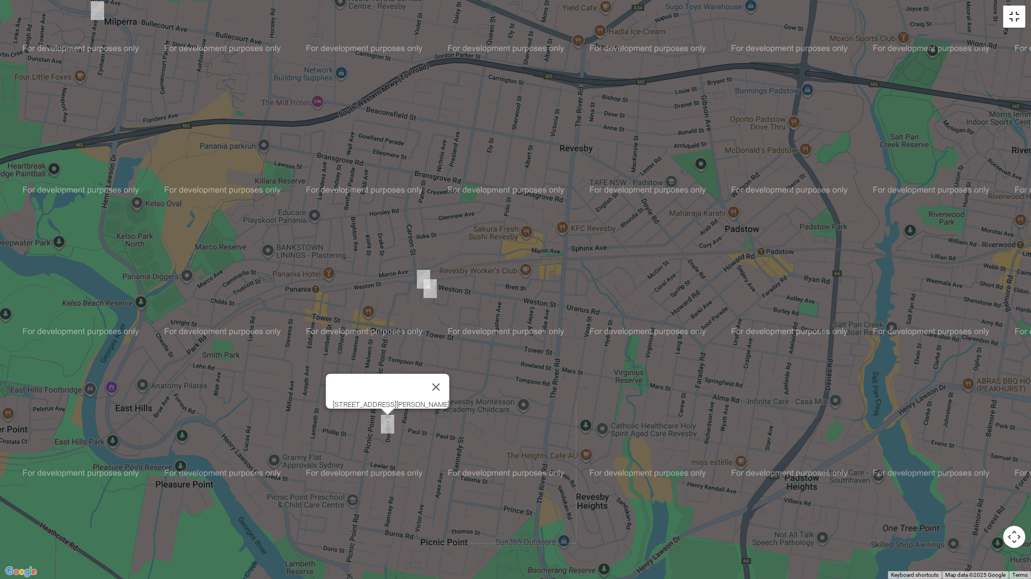
click at [1015, 13] on button "Toggle fullscreen view" at bounding box center [1014, 17] width 22 height 22
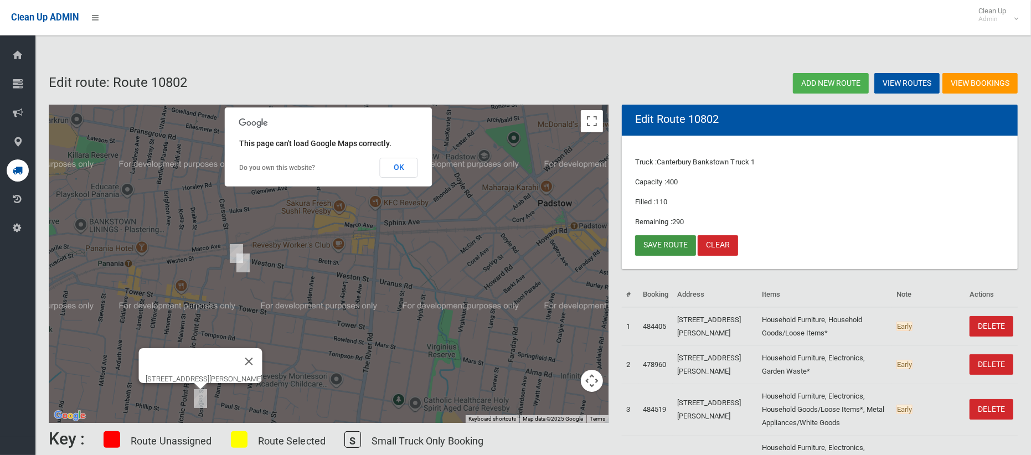
click at [658, 248] on link "Save route" at bounding box center [665, 245] width 61 height 20
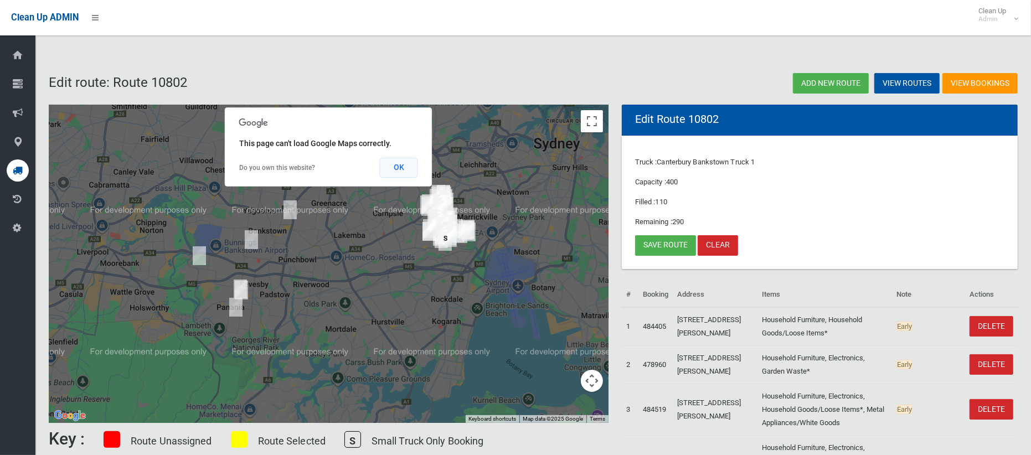
click at [397, 169] on button "OK" at bounding box center [399, 168] width 38 height 20
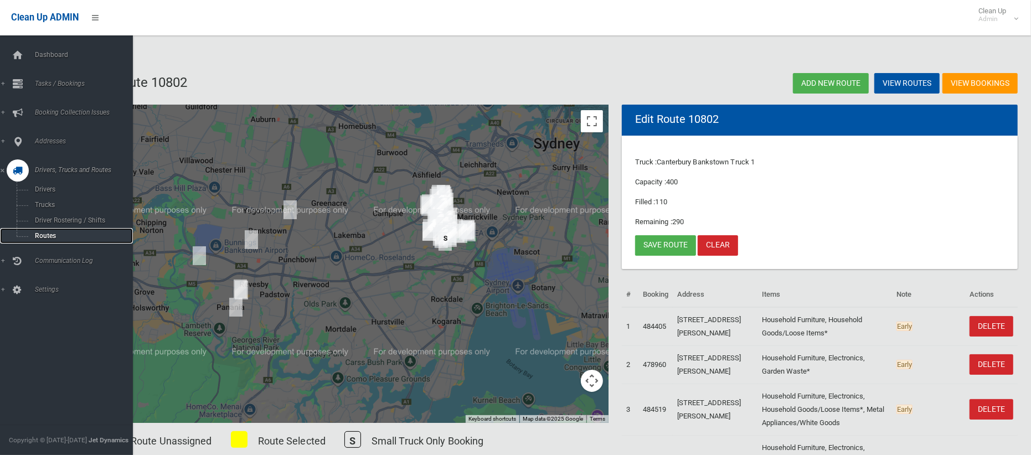
click at [48, 236] on span "Routes" at bounding box center [78, 236] width 92 height 8
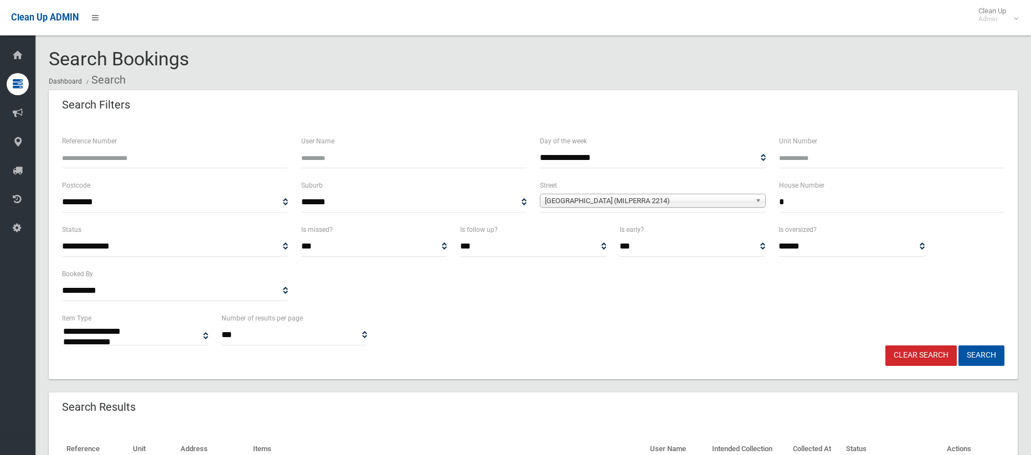
select select
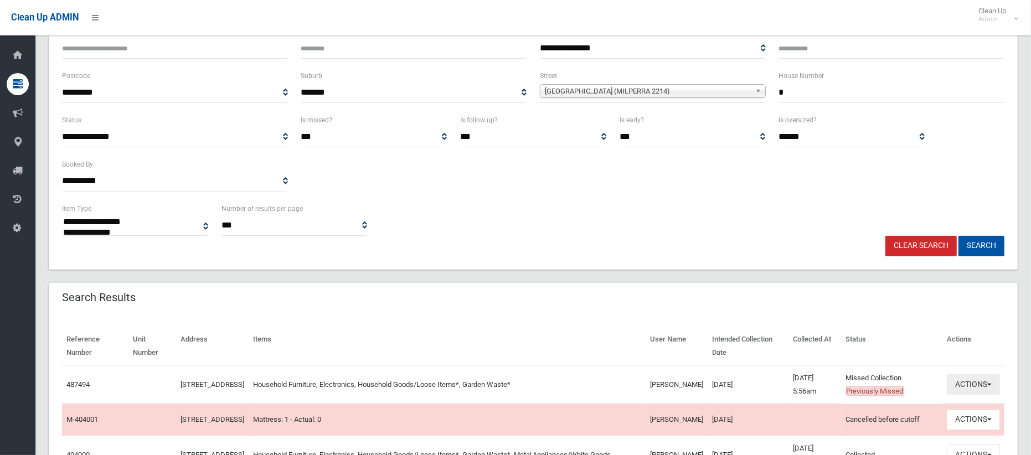
click at [966, 387] on button "Actions" at bounding box center [972, 384] width 53 height 20
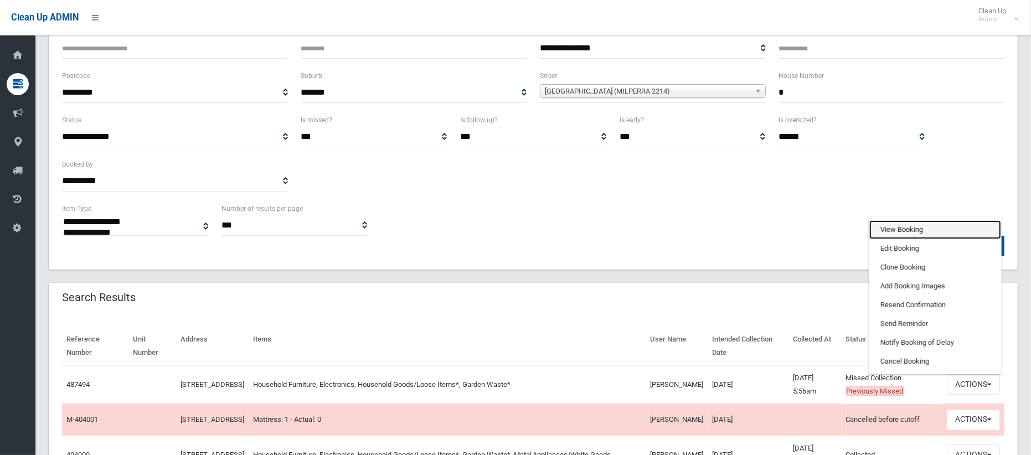
click at [896, 224] on link "View Booking" at bounding box center [935, 229] width 132 height 19
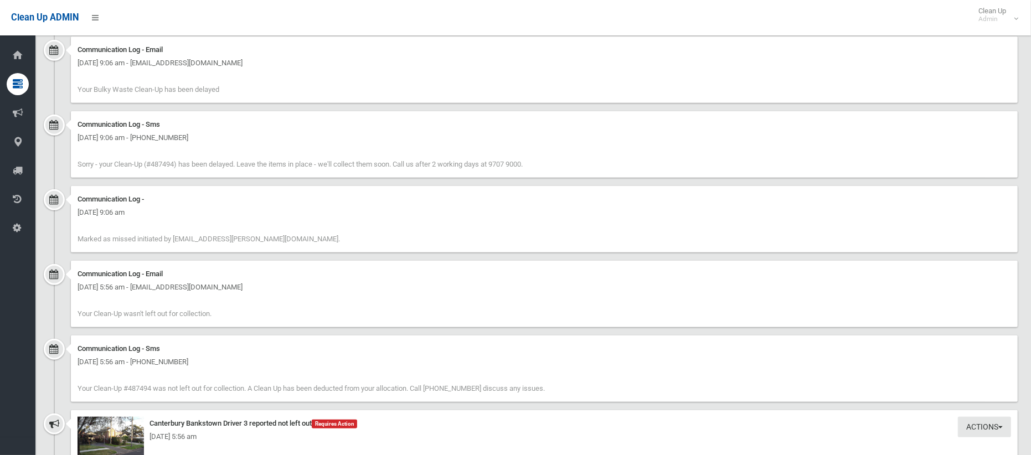
scroll to position [719, 0]
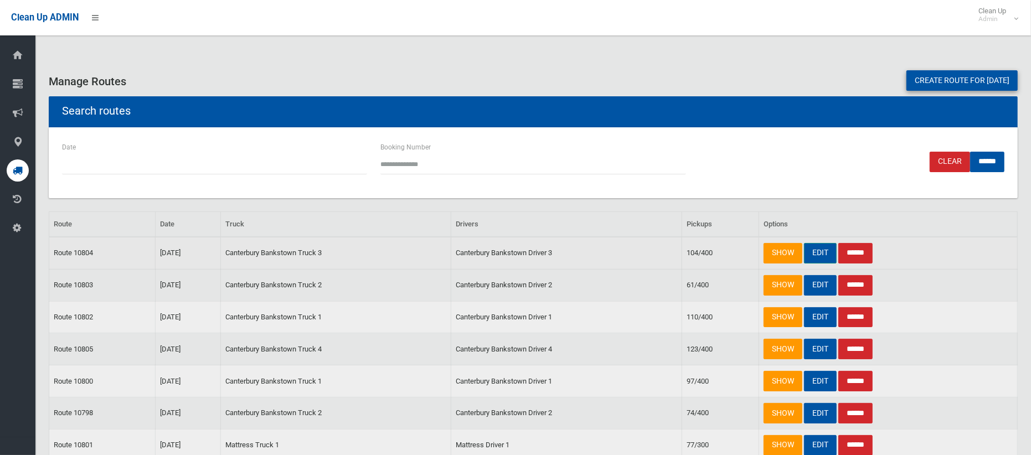
click at [814, 249] on link "EDIT" at bounding box center [820, 253] width 33 height 20
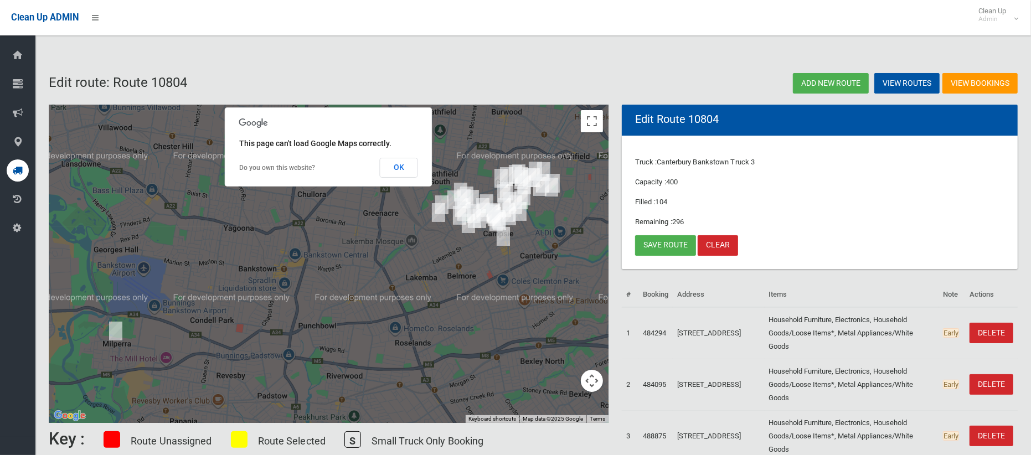
click at [109, 329] on img "6 Amiens Avenue, MILPERRA NSW 2214" at bounding box center [116, 331] width 22 height 28
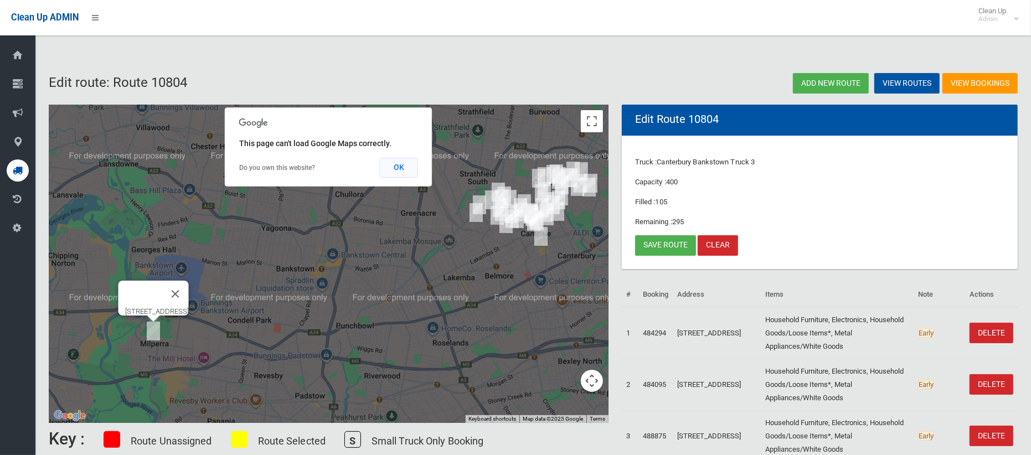
click at [400, 167] on button "OK" at bounding box center [399, 168] width 38 height 20
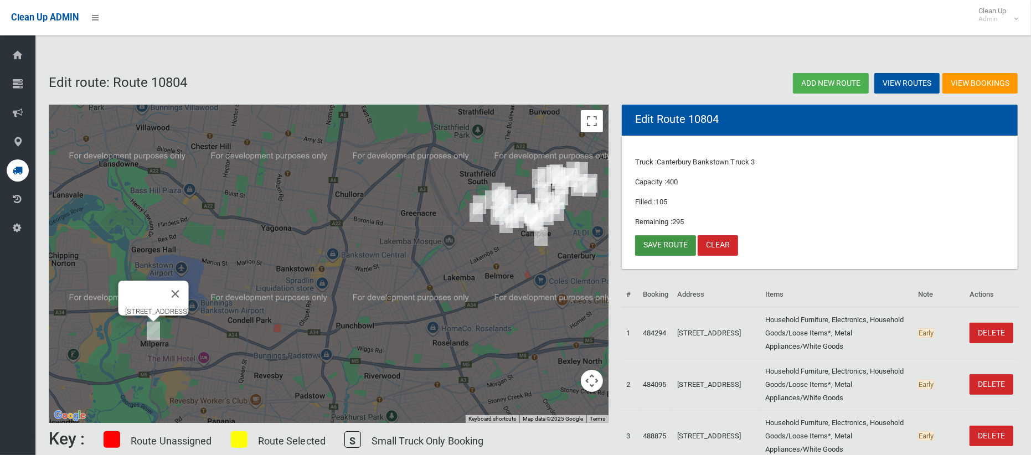
click at [673, 246] on link "Save route" at bounding box center [665, 245] width 61 height 20
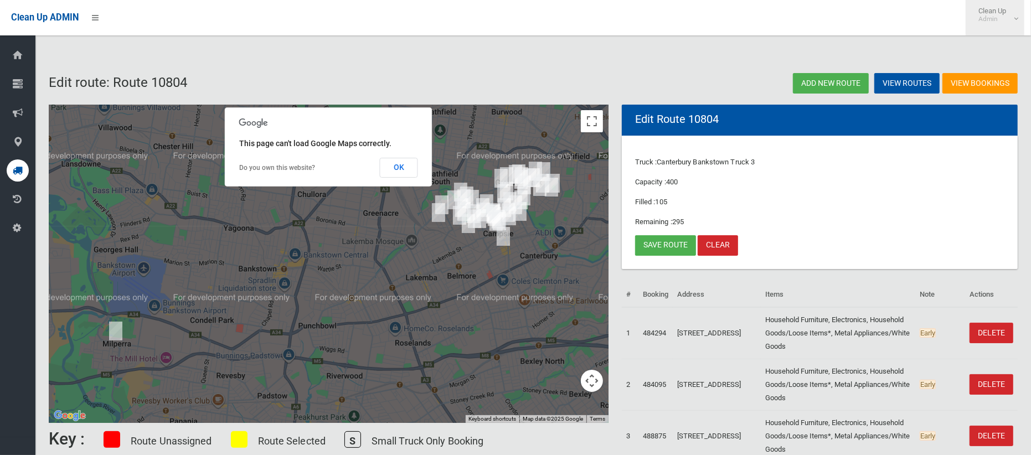
click at [1001, 7] on span "Clean Up Admin" at bounding box center [994, 15] width 44 height 17
click at [1003, 51] on link "Logout" at bounding box center [995, 48] width 58 height 19
